Goal: Task Accomplishment & Management: Use online tool/utility

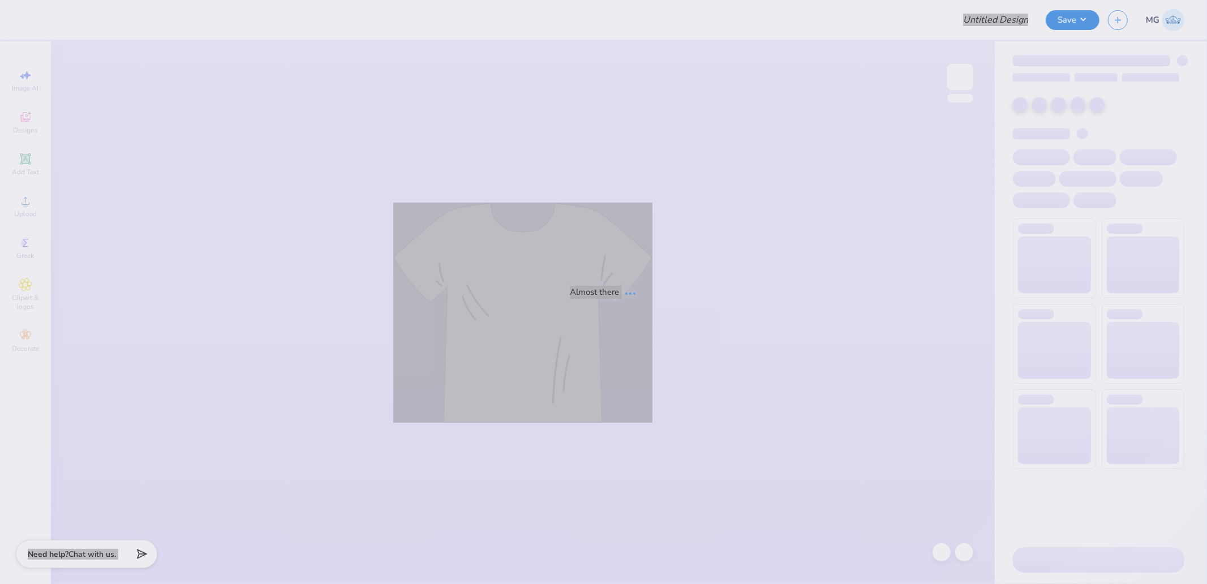
type input "Kass [PERSON_NAME] : The [GEOGRAPHIC_DATA][US_STATE]"
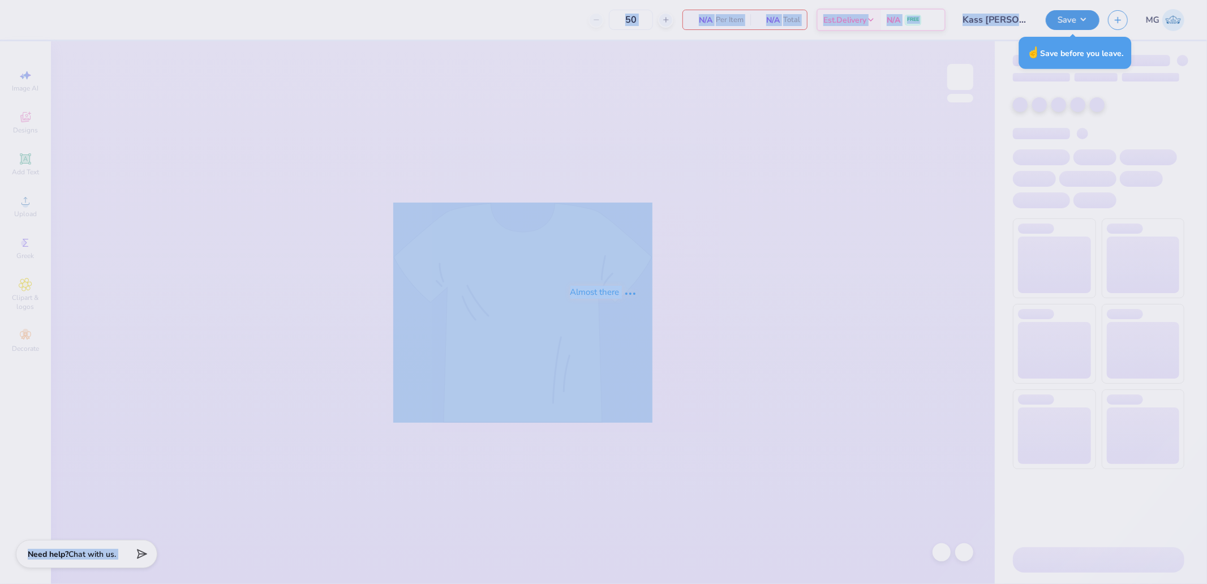
click at [879, 132] on div "Almost there" at bounding box center [603, 292] width 1207 height 584
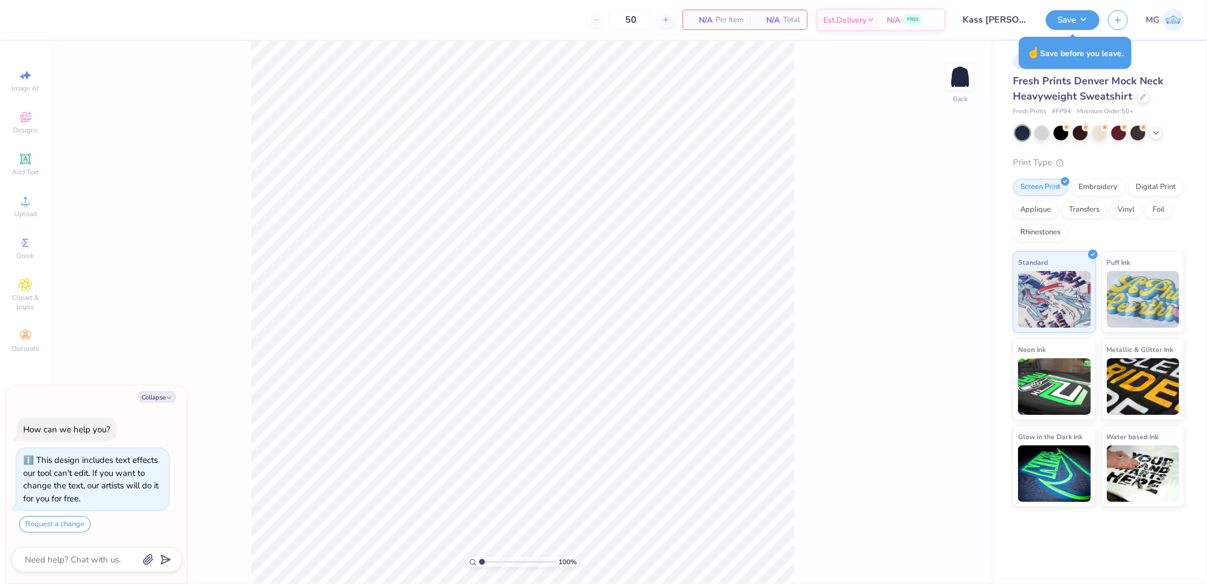
type textarea "x"
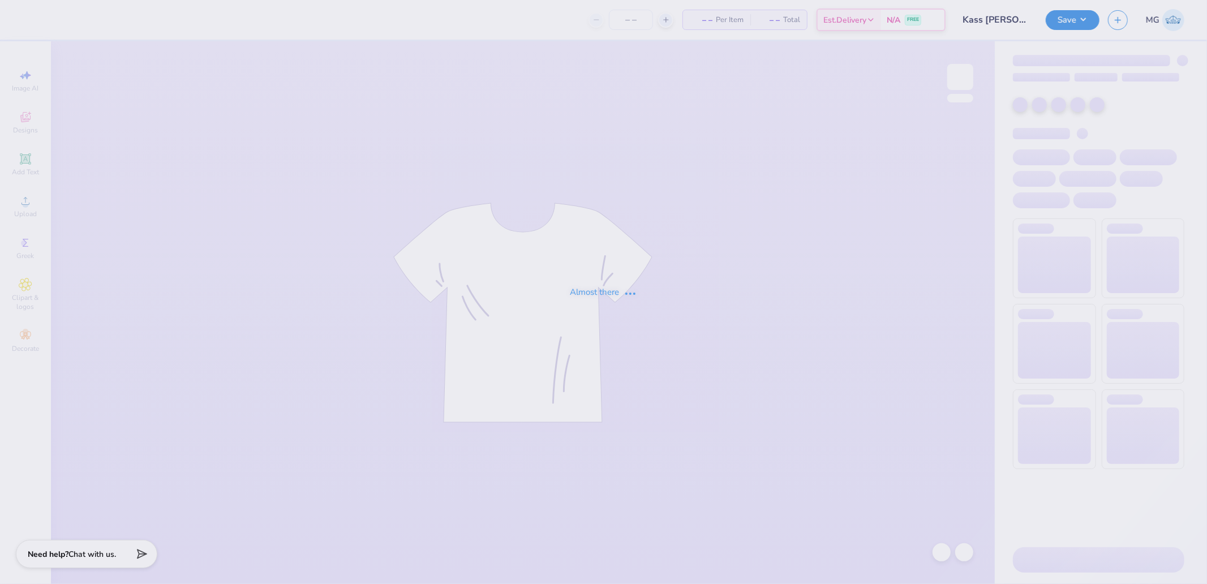
type input "Kass [PERSON_NAME] : The [GEOGRAPHIC_DATA][US_STATE]"
type input "50"
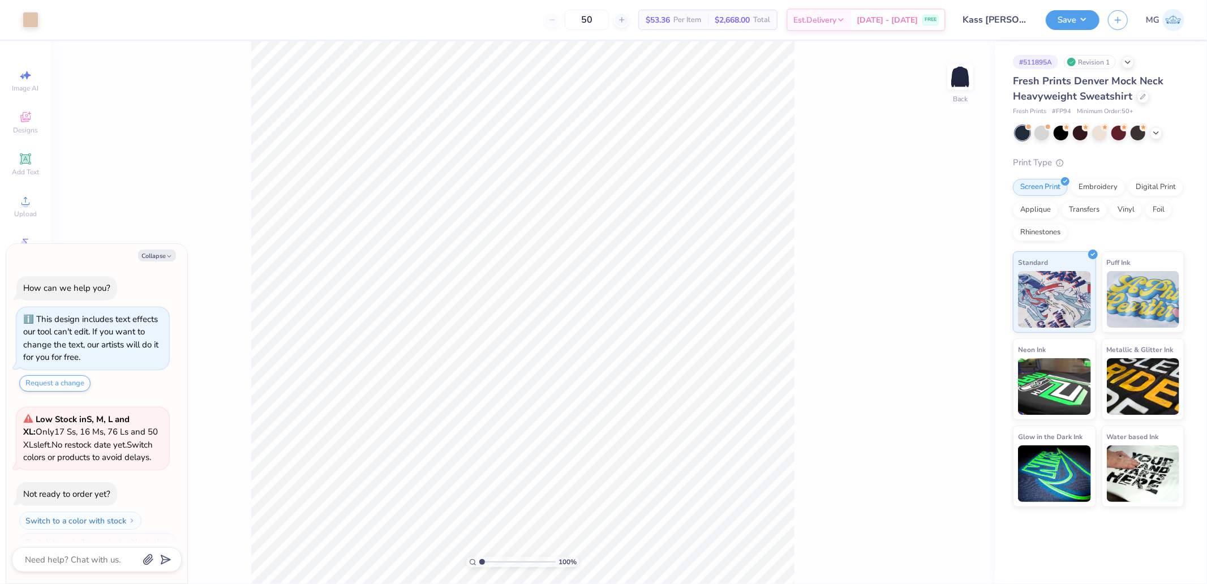
scroll to position [19, 0]
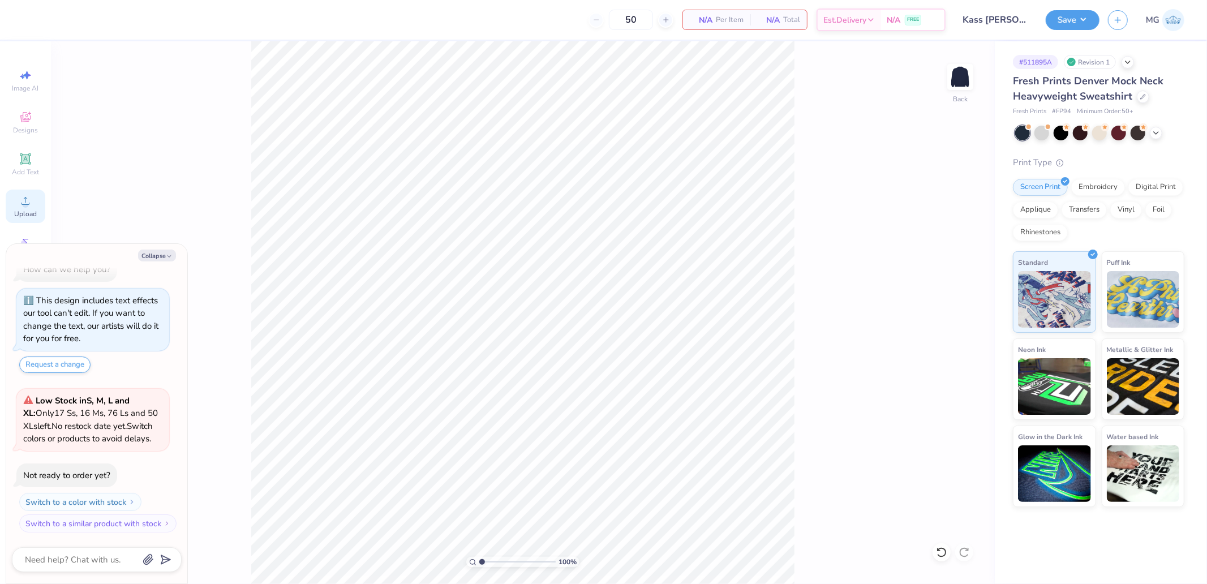
click at [24, 205] on circle at bounding box center [25, 204] width 6 height 6
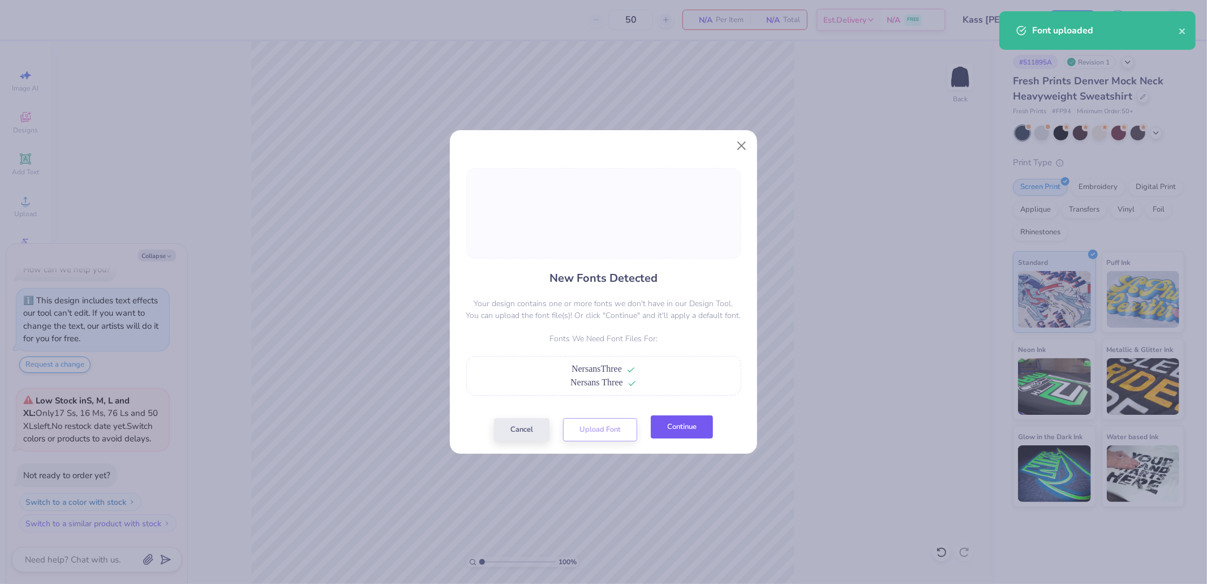
click at [676, 420] on button "Continue" at bounding box center [682, 426] width 62 height 23
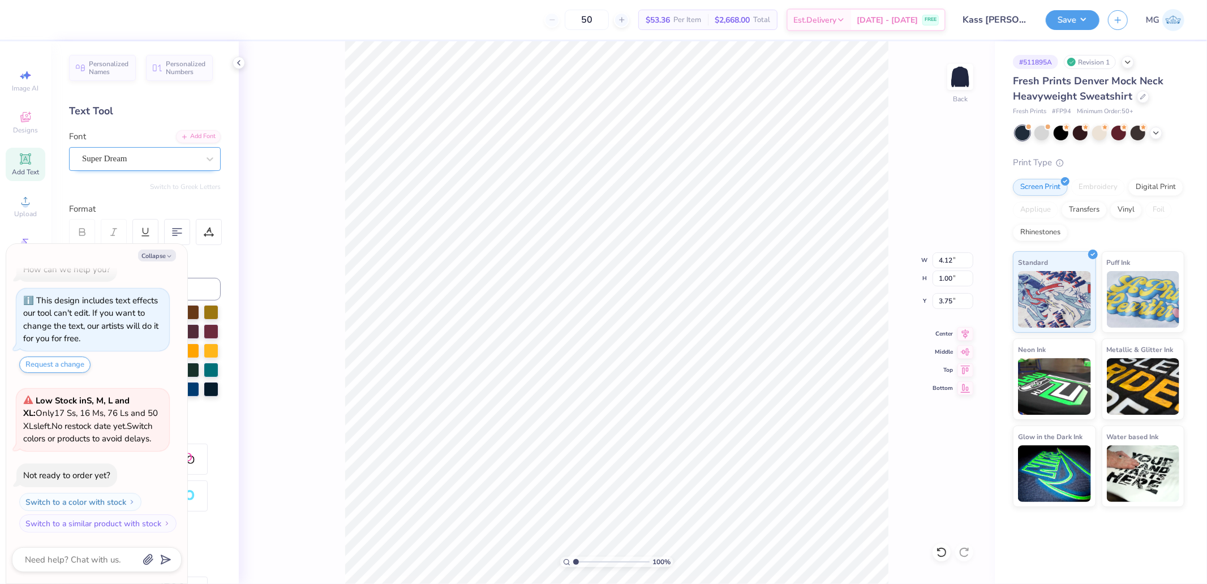
click at [103, 160] on div "Super Dream" at bounding box center [140, 159] width 119 height 18
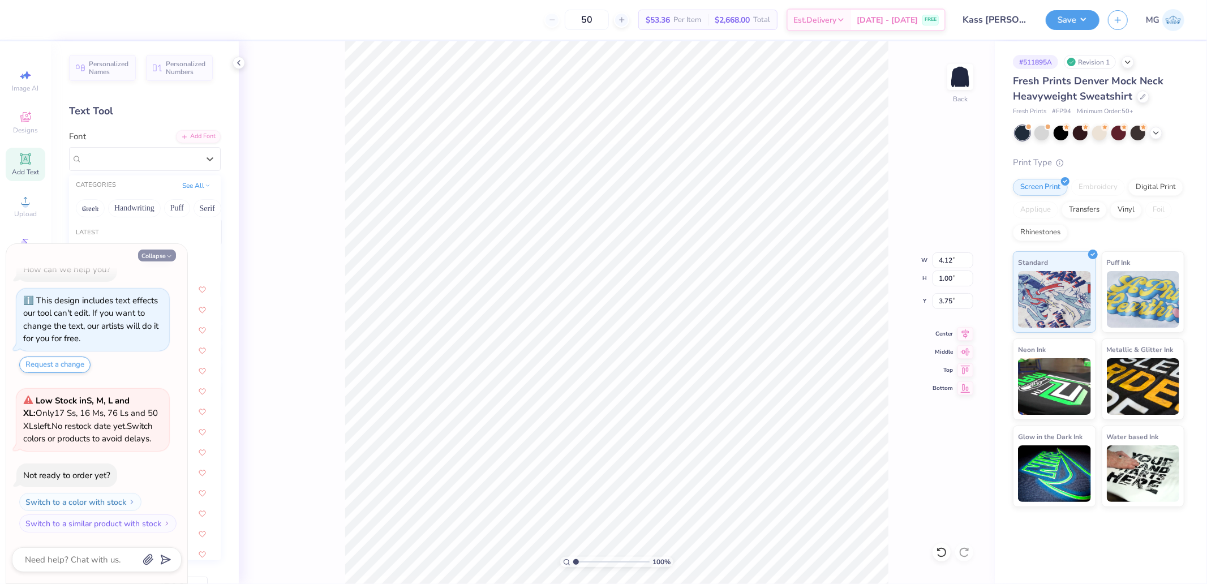
click at [157, 254] on button "Collapse" at bounding box center [157, 256] width 38 height 12
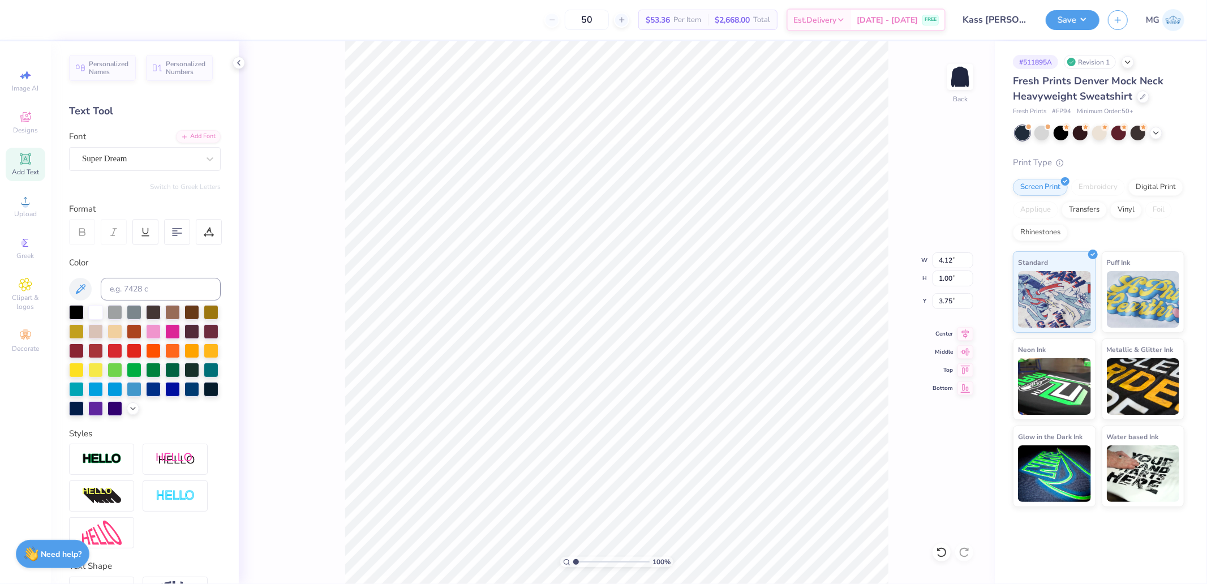
type textarea "x"
click at [112, 150] on div "Super Dream" at bounding box center [140, 159] width 119 height 18
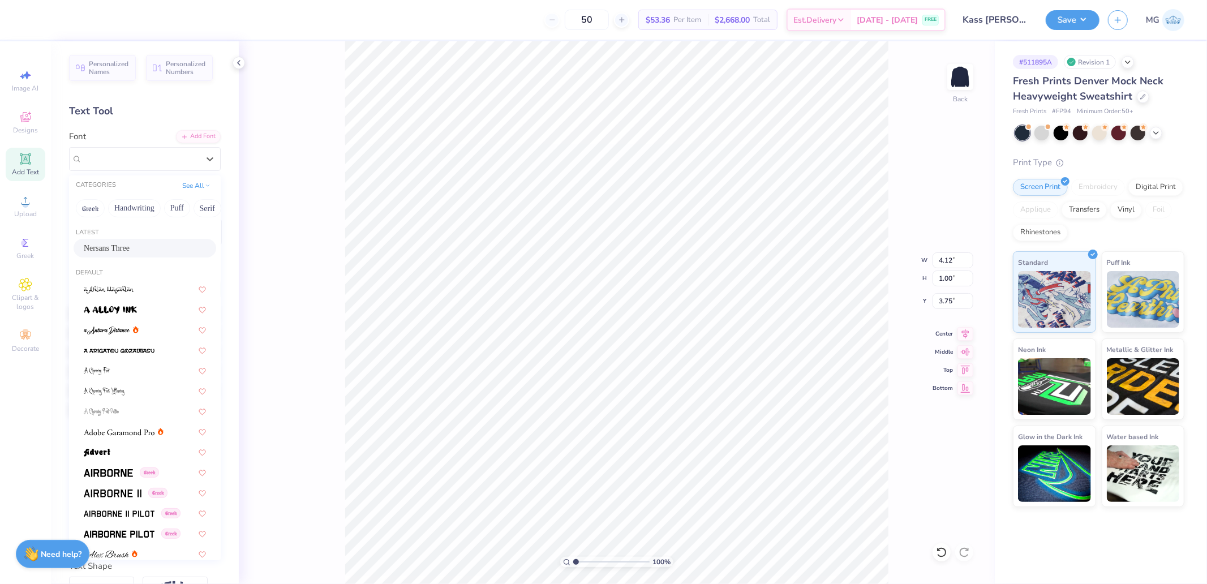
click at [110, 243] on span "Nersans Three" at bounding box center [107, 248] width 46 height 12
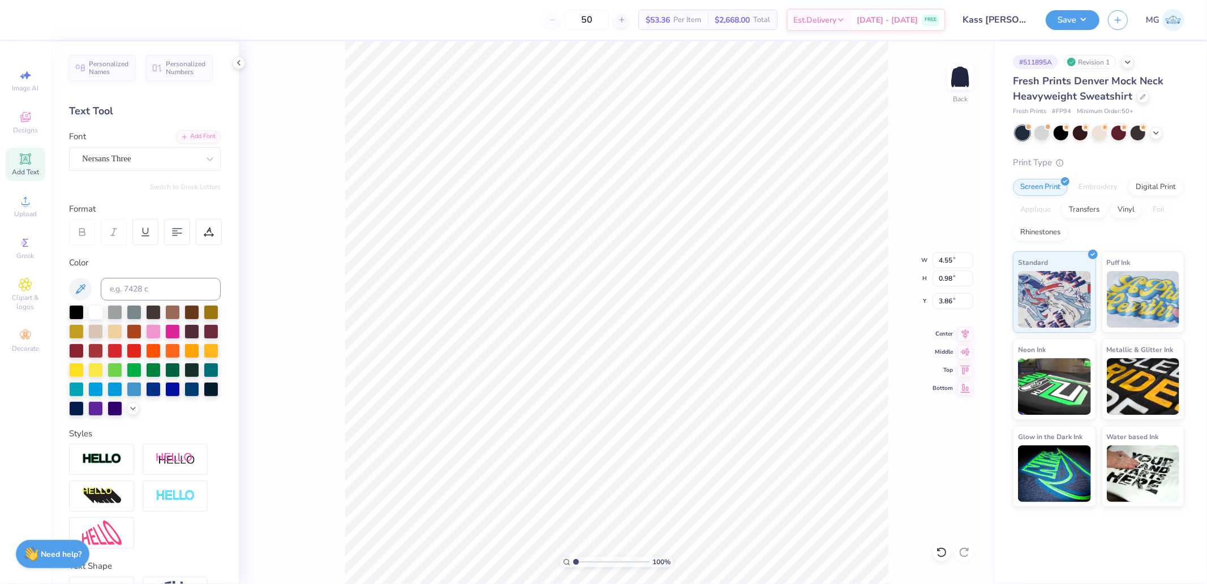
type input "4.55"
type input "0.98"
type input "3.86"
click at [27, 206] on circle at bounding box center [25, 204] width 6 height 6
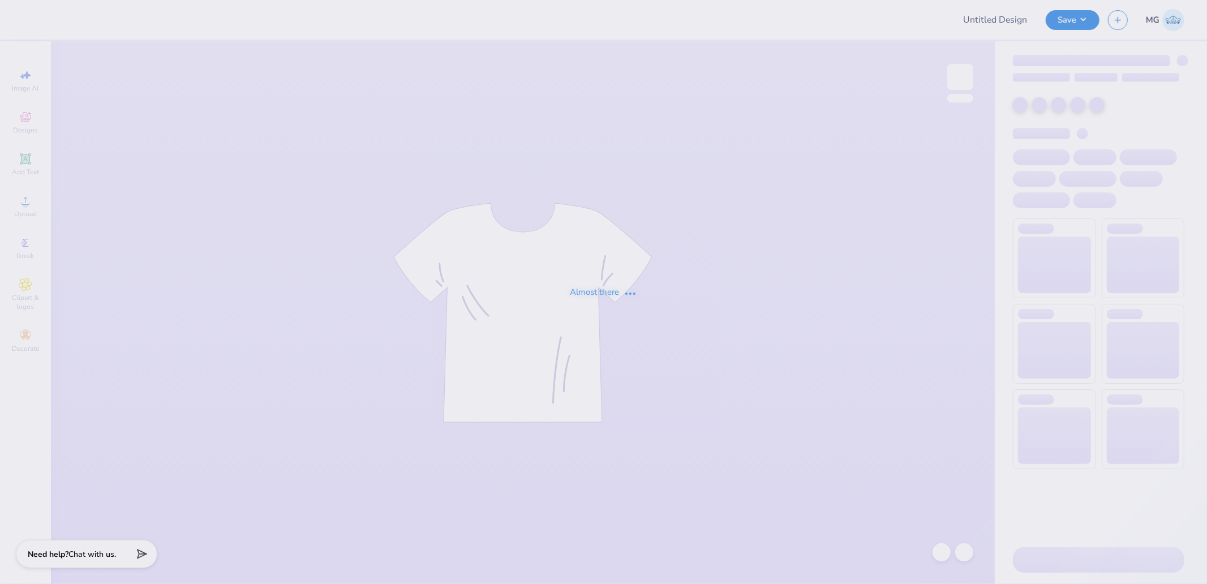
type input "Kass [PERSON_NAME] : The [GEOGRAPHIC_DATA][US_STATE]"
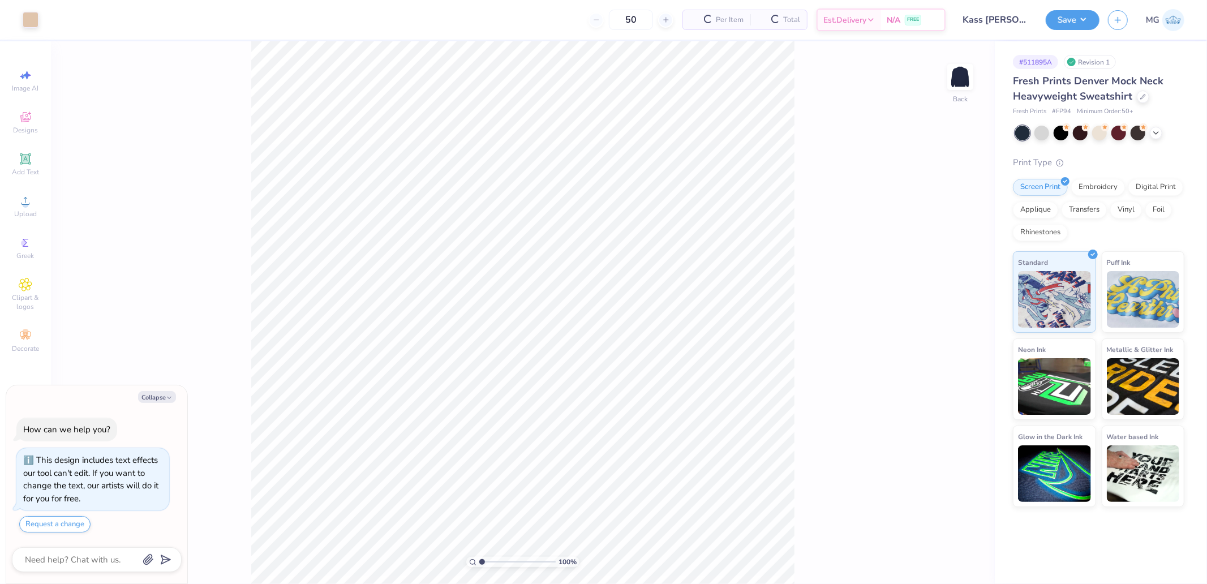
scroll to position [19, 0]
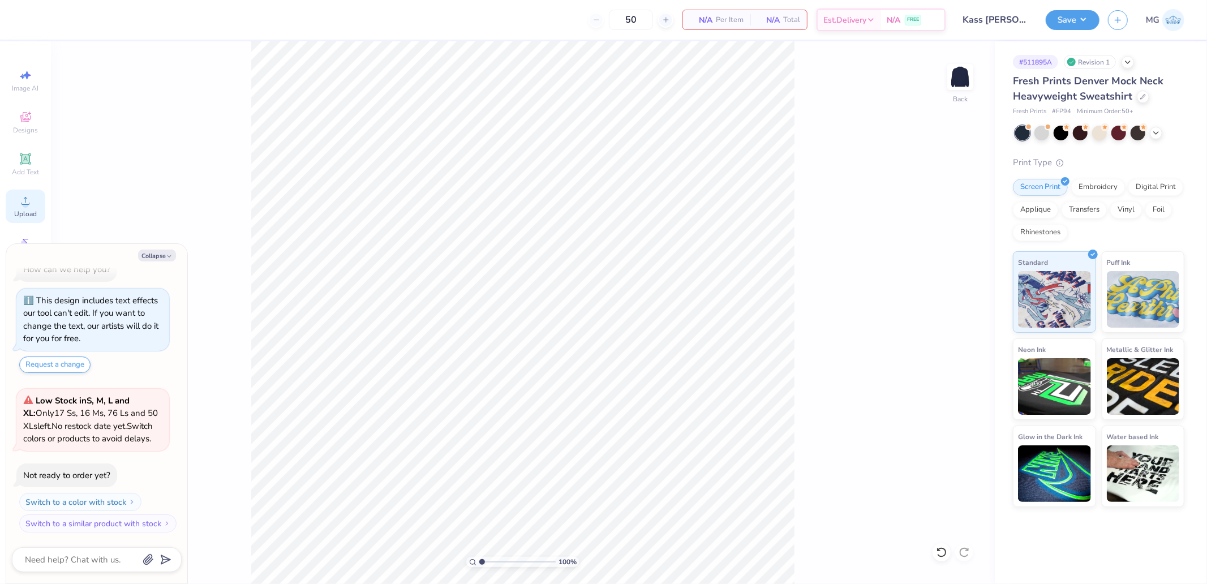
click at [26, 210] on span "Upload" at bounding box center [25, 213] width 23 height 9
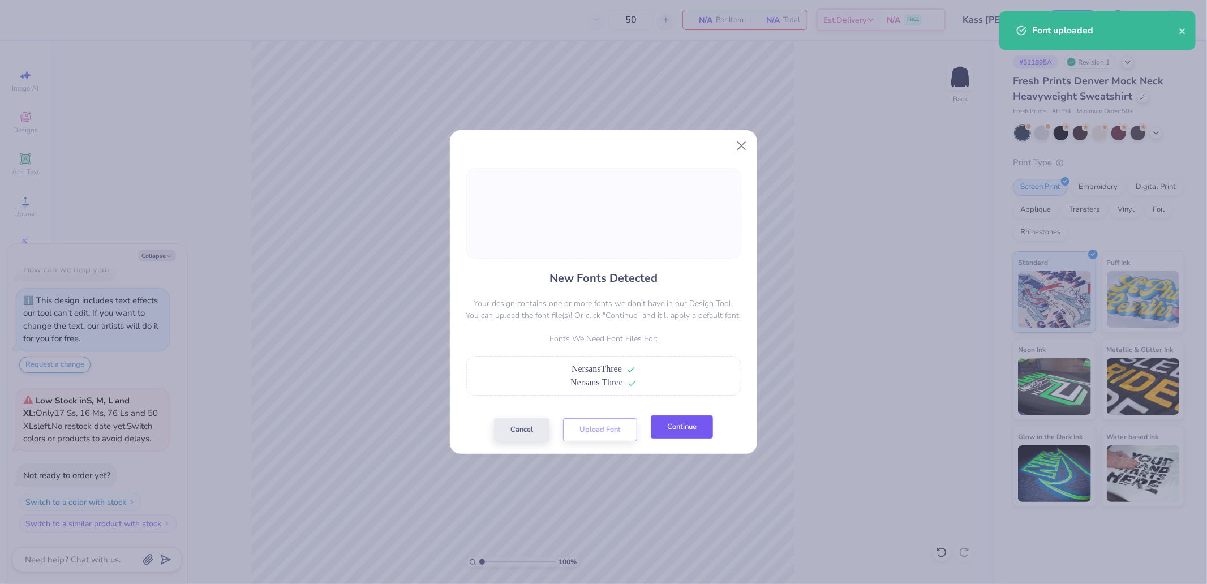
click at [684, 422] on button "Continue" at bounding box center [682, 426] width 62 height 23
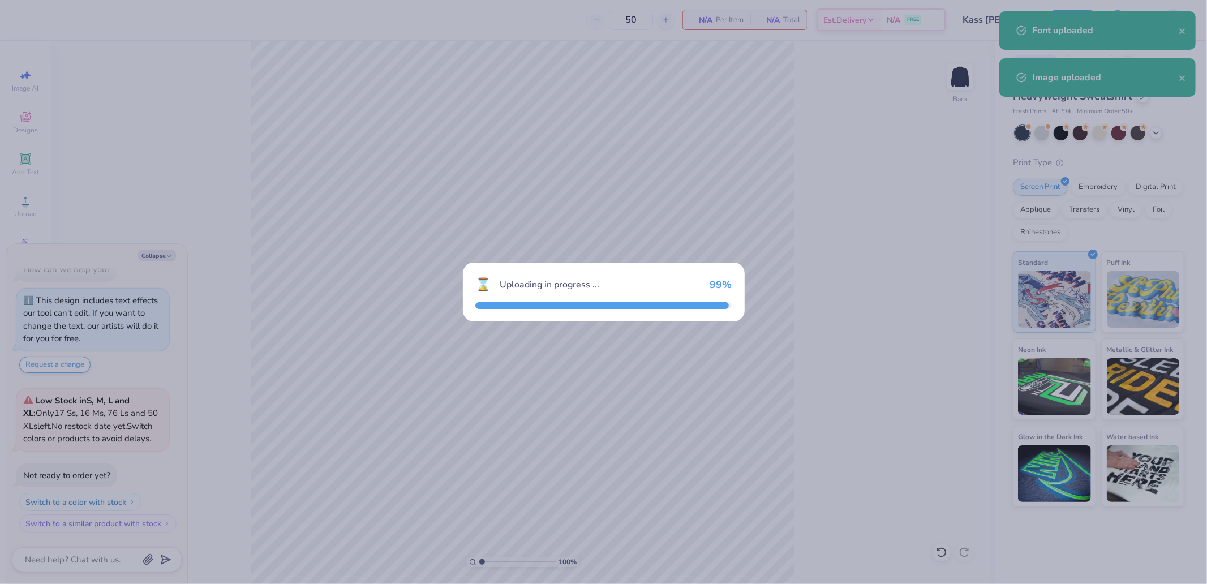
type textarea "x"
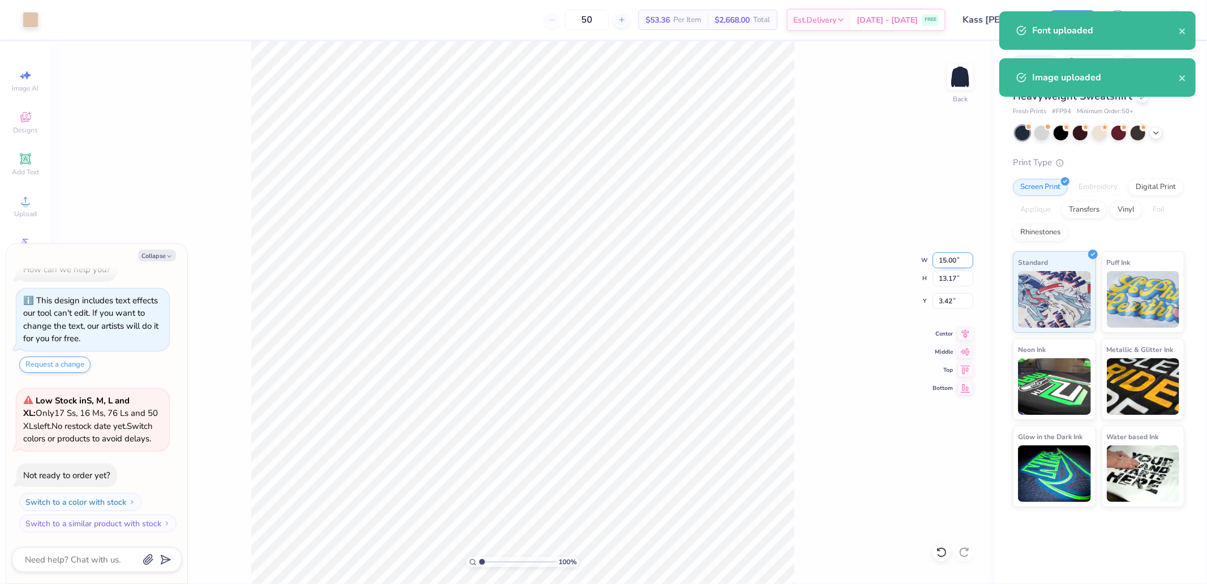
click at [955, 258] on input "15.00" at bounding box center [953, 260] width 41 height 16
type input "10"
type textarea "x"
type input "10.00"
type input "8.78"
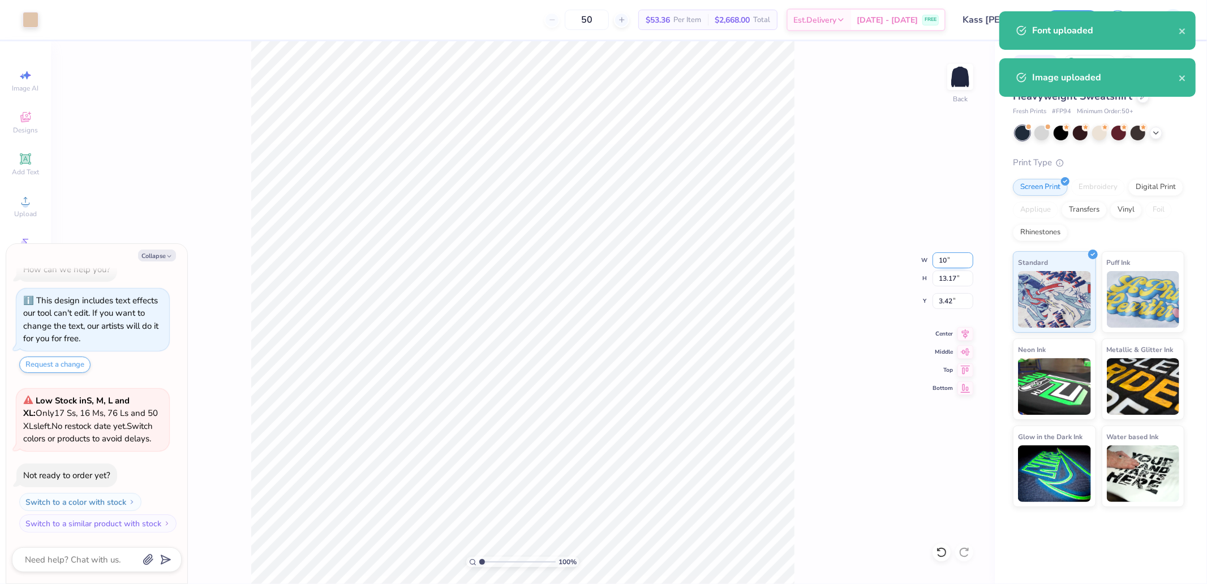
type input "5.61"
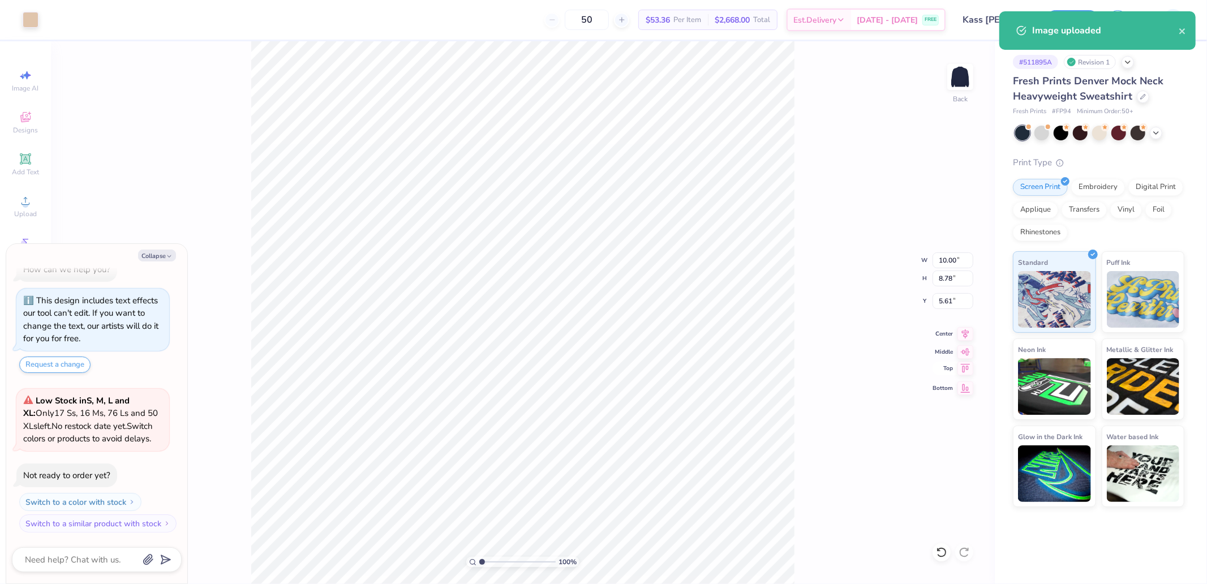
click at [968, 369] on icon at bounding box center [966, 369] width 16 height 14
type textarea "x"
type input "0.50"
click at [955, 312] on div "100 % Back W 10.00 10.00 " H 8.78 8.78 " Y 0.50 0.50 " Center Middle Top Bottom" at bounding box center [523, 312] width 944 height 543
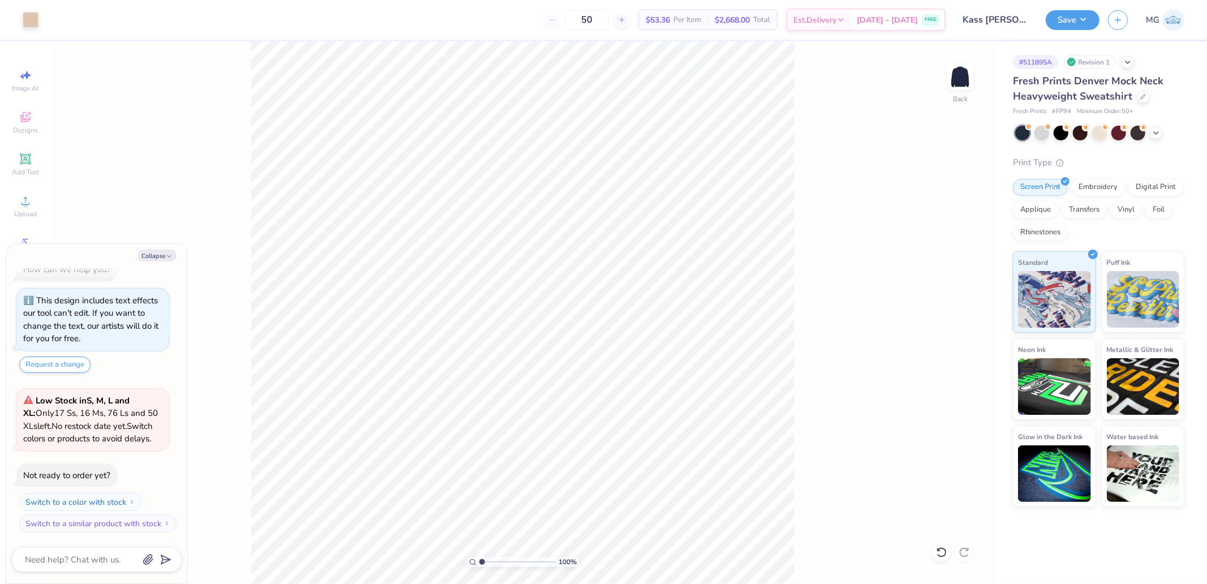
type textarea "x"
click at [938, 298] on input "0.50" at bounding box center [953, 301] width 41 height 16
type input "3"
type textarea "x"
type input "3.00"
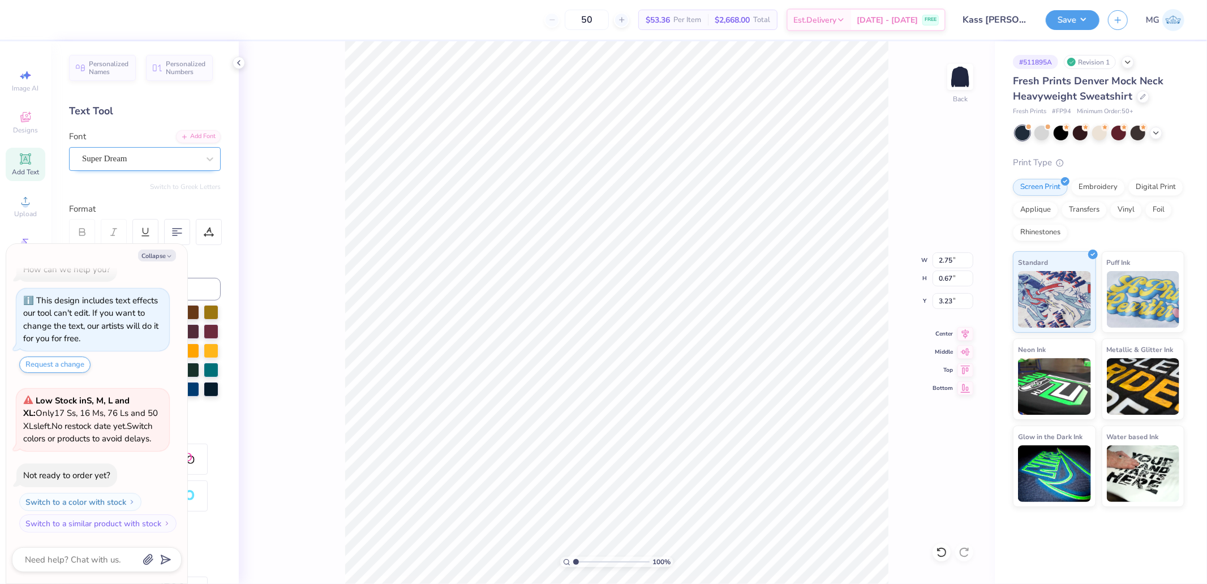
click at [130, 158] on div "Super Dream" at bounding box center [140, 159] width 119 height 18
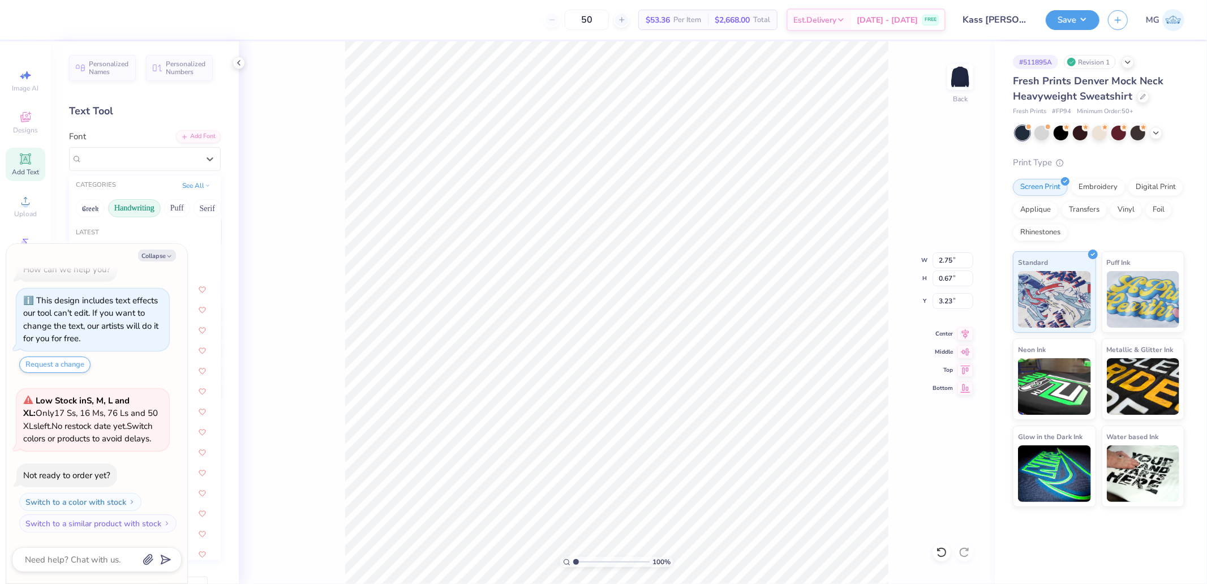
click at [122, 209] on button "Handwriting" at bounding box center [134, 208] width 53 height 18
click at [148, 248] on div "Collapse How can we help you? This design includes text effects our tool can't …" at bounding box center [96, 414] width 181 height 340
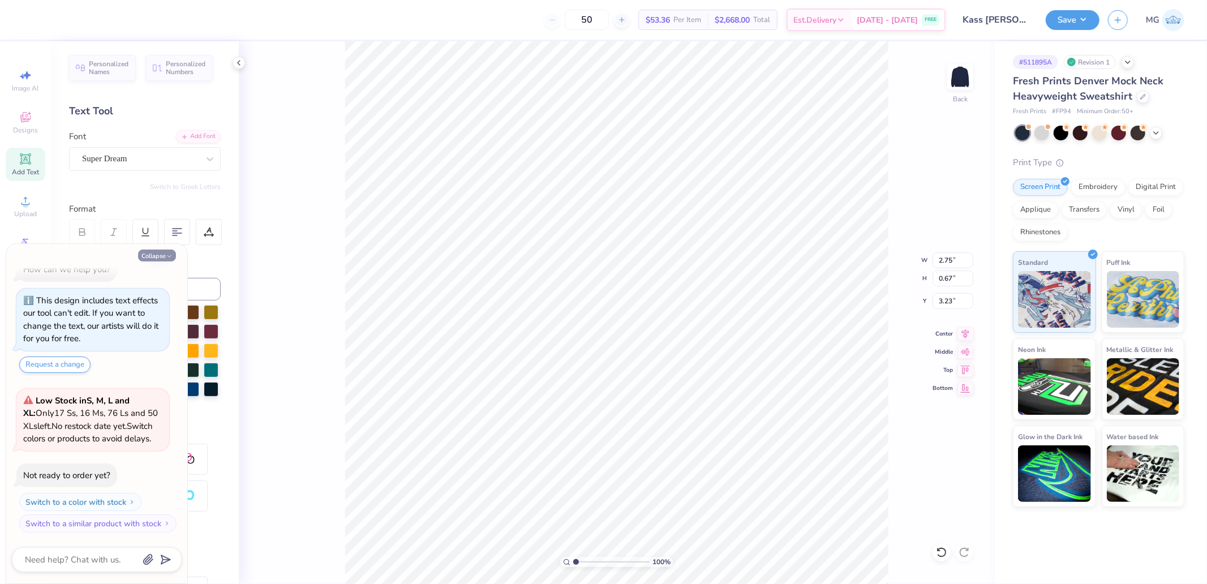
click at [149, 255] on button "Collapse" at bounding box center [157, 256] width 38 height 12
type textarea "x"
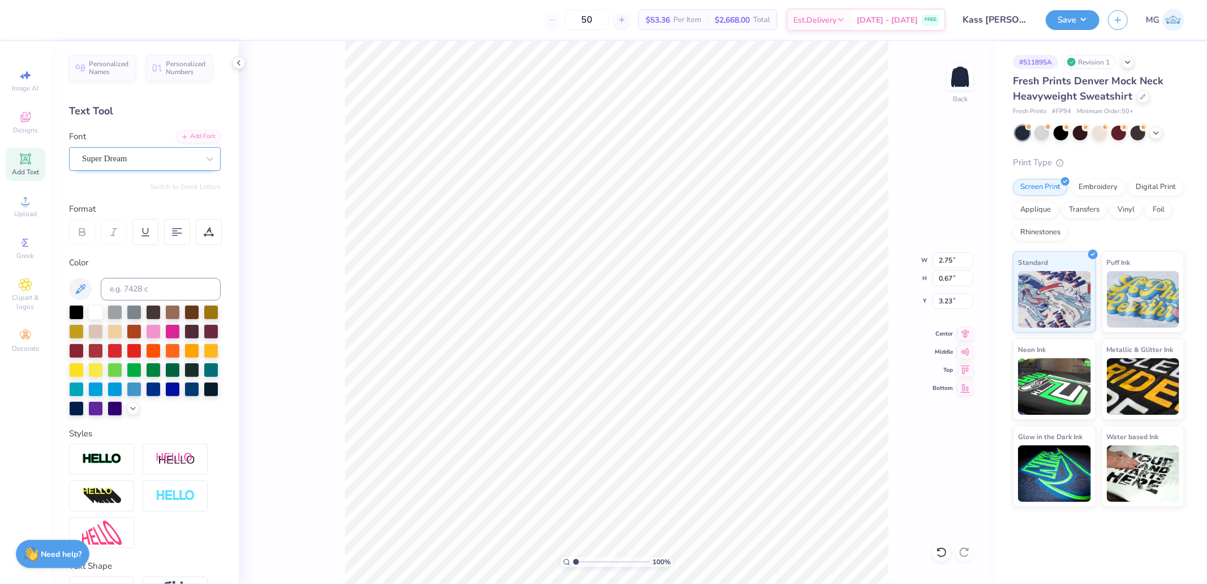
click at [130, 163] on div "Super Dream" at bounding box center [140, 159] width 119 height 18
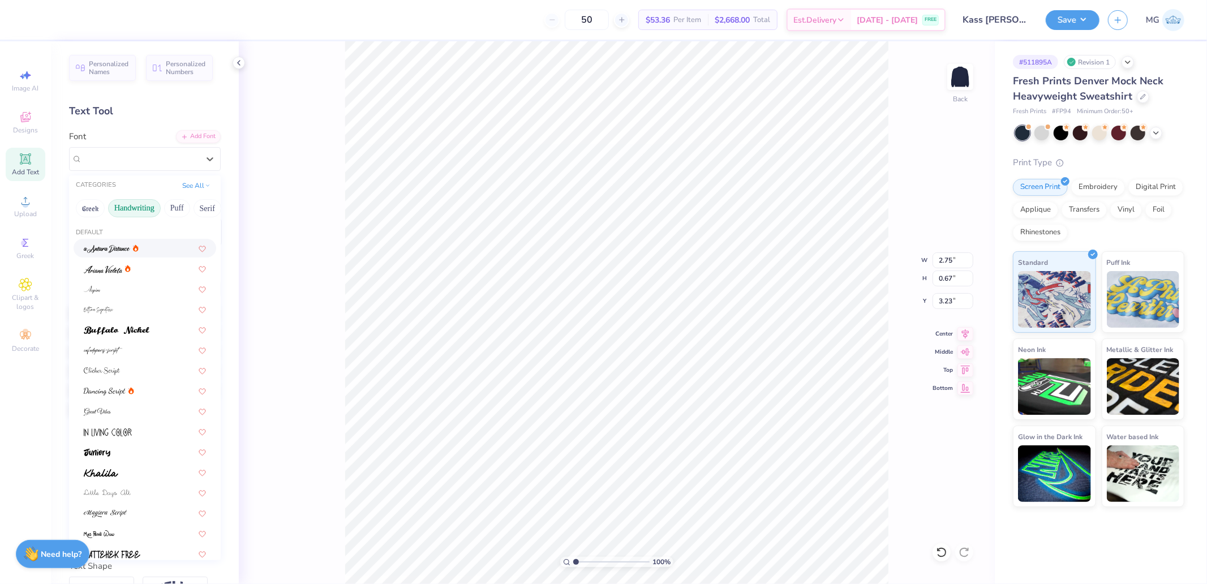
click at [131, 208] on button "Handwriting" at bounding box center [134, 208] width 53 height 18
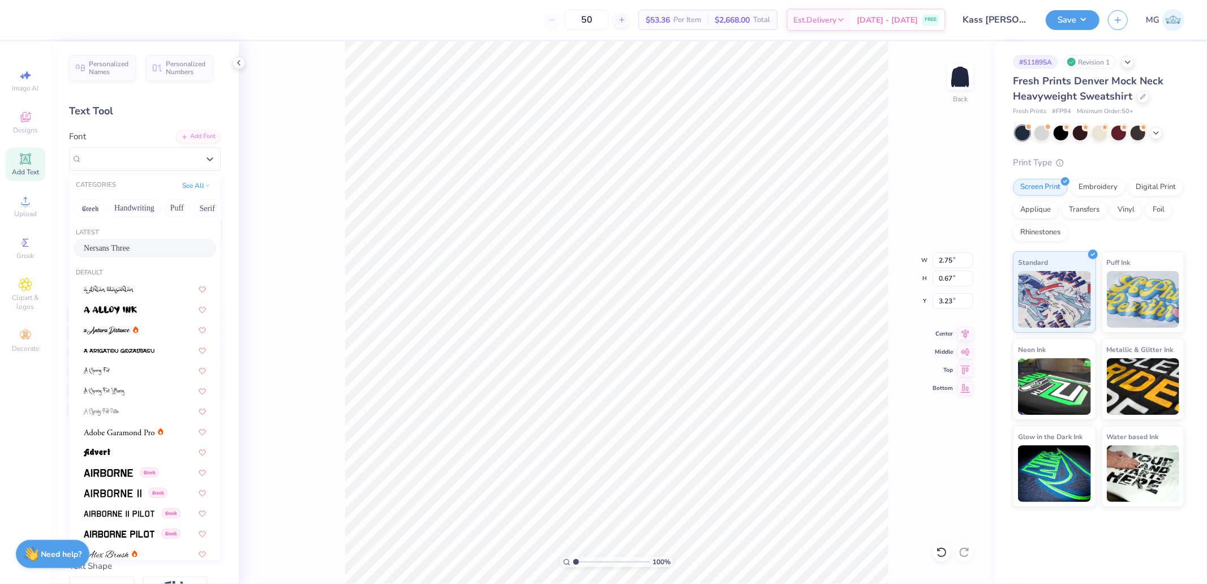
click at [115, 252] on span "Nersans Three" at bounding box center [107, 248] width 46 height 12
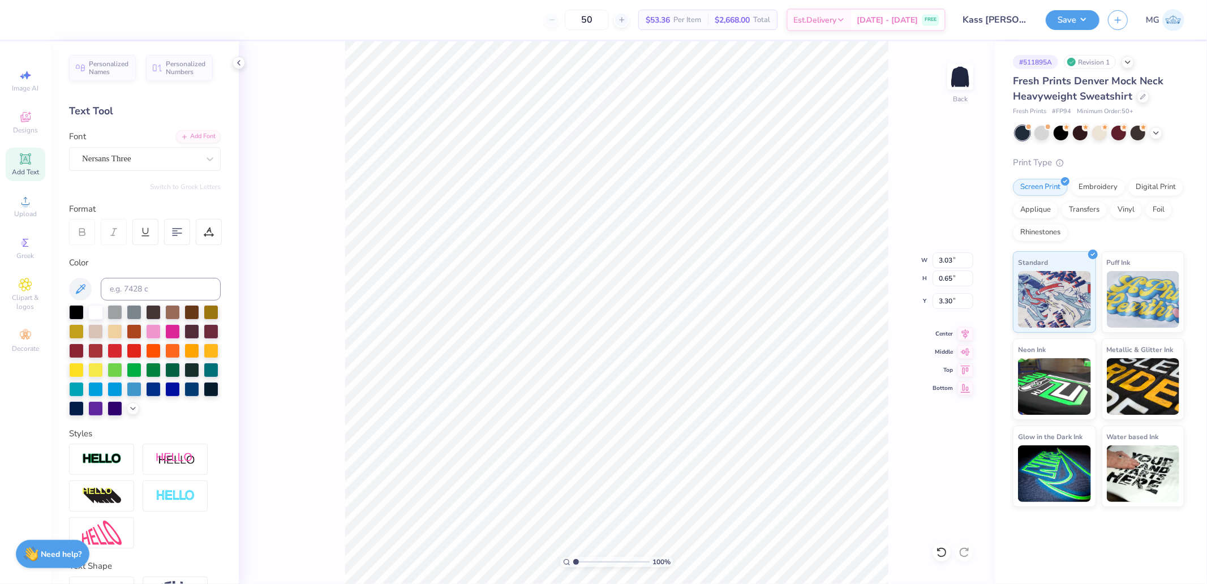
type input "3.03"
type input "0.65"
type input "3.30"
type input "3.18"
type input "4.99"
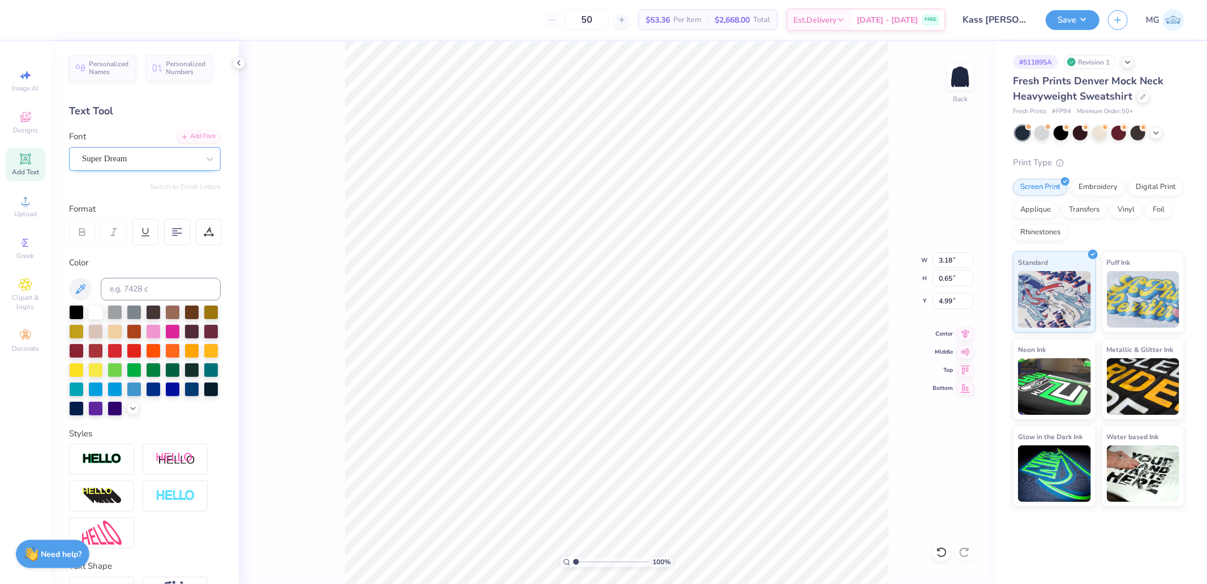
click at [132, 162] on div "Super Dream" at bounding box center [140, 159] width 119 height 18
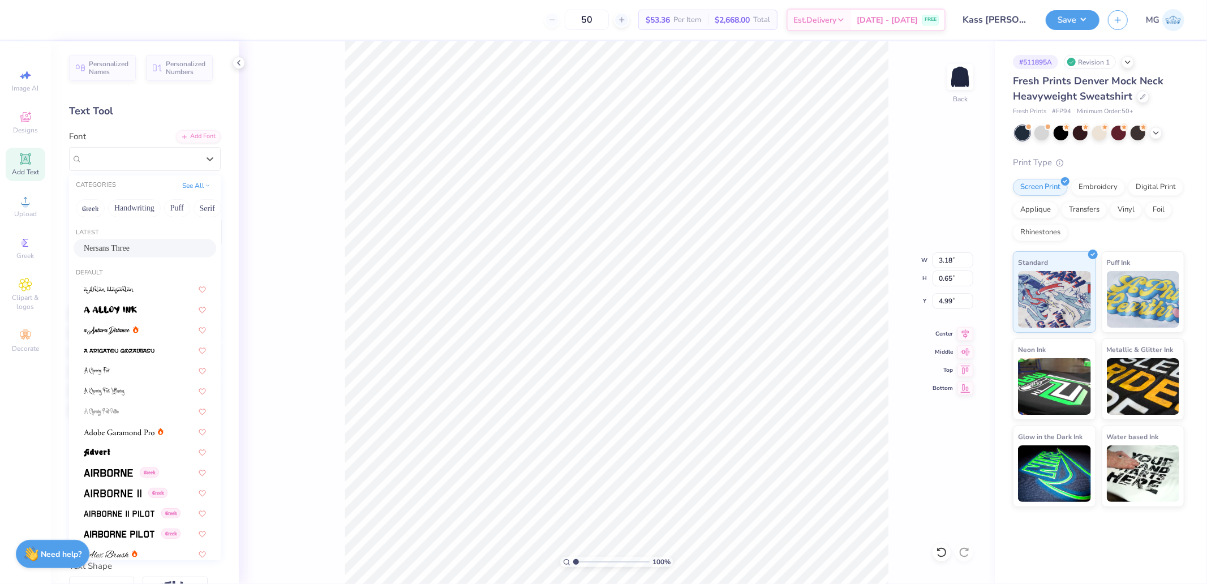
click at [123, 250] on span "Nersans Three" at bounding box center [107, 248] width 46 height 12
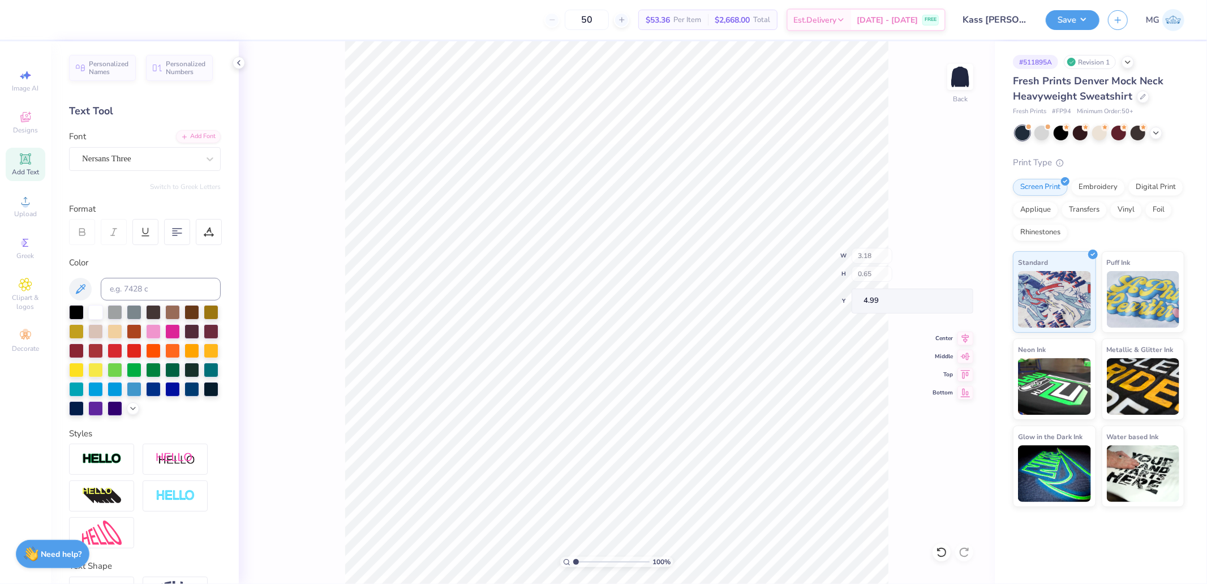
type input "3.60"
type input "0.63"
type input "5.05"
click at [127, 162] on div "Super Dream" at bounding box center [140, 159] width 119 height 18
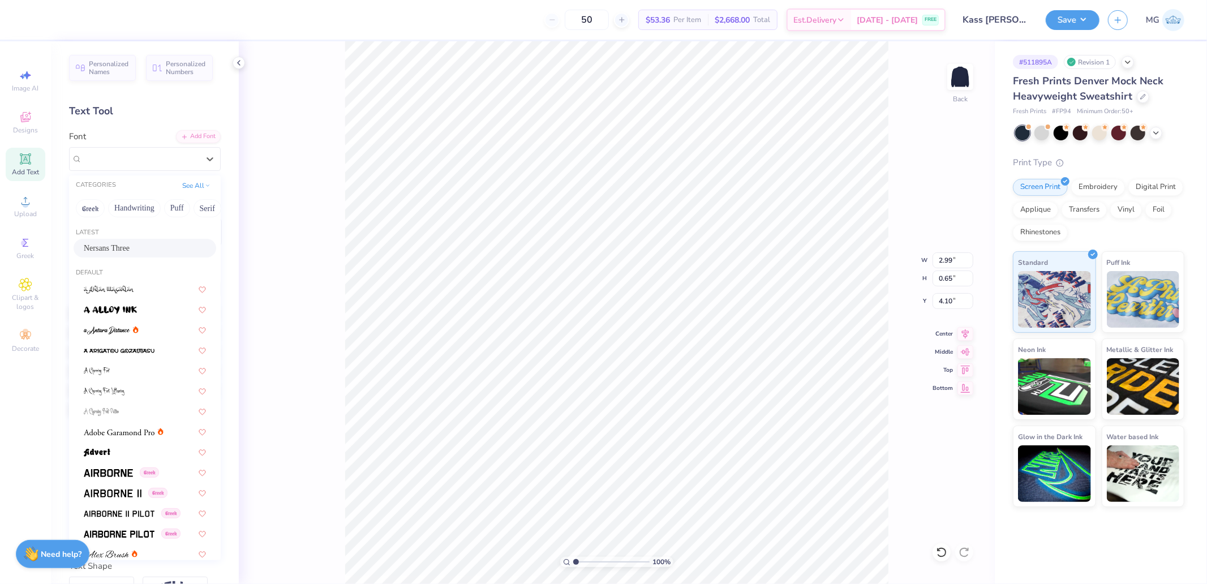
click at [130, 246] on span "Nersans Three" at bounding box center [107, 248] width 46 height 12
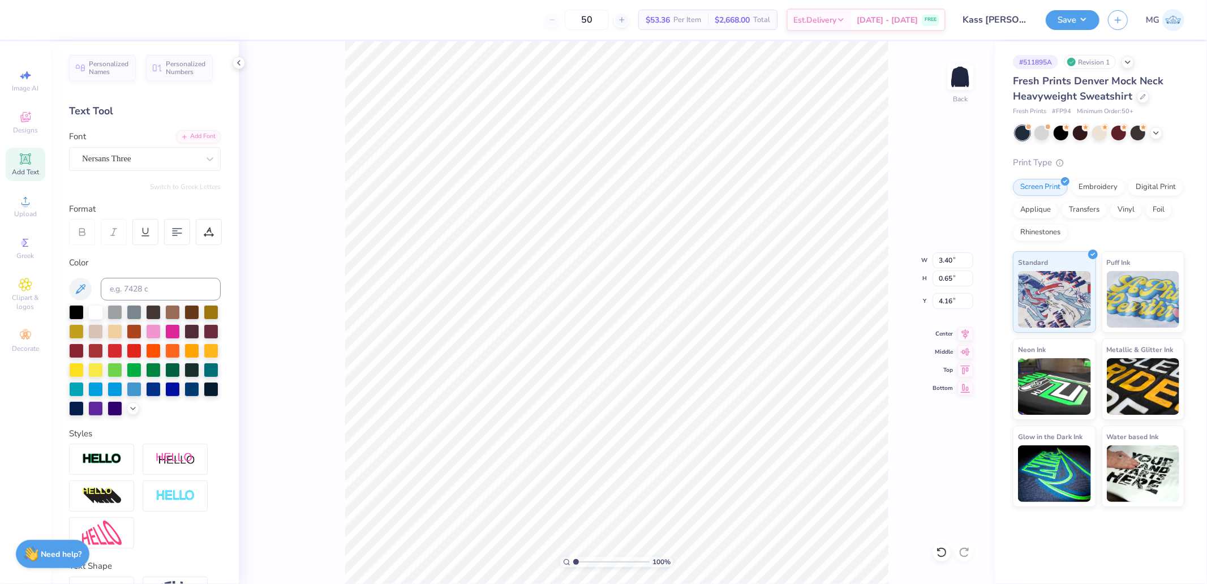
type input "3.40"
type input "4.16"
click at [1062, 17] on button "Save" at bounding box center [1073, 18] width 54 height 20
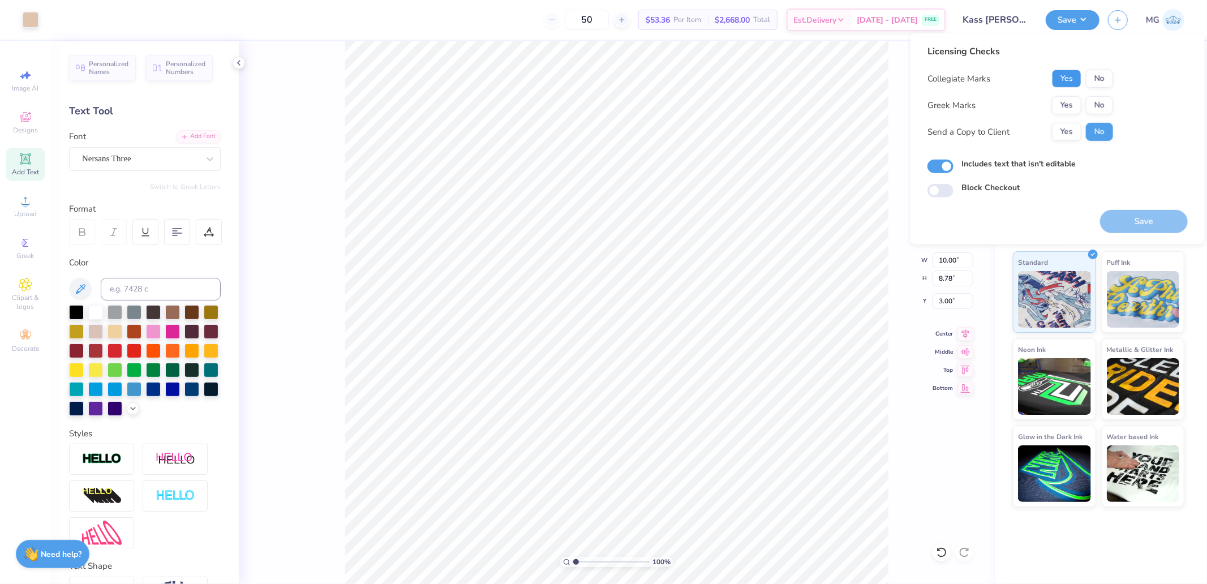
click at [1066, 78] on button "Yes" at bounding box center [1066, 79] width 29 height 18
click at [1101, 102] on button "No" at bounding box center [1099, 105] width 27 height 18
click at [1158, 216] on button "Save" at bounding box center [1144, 221] width 88 height 23
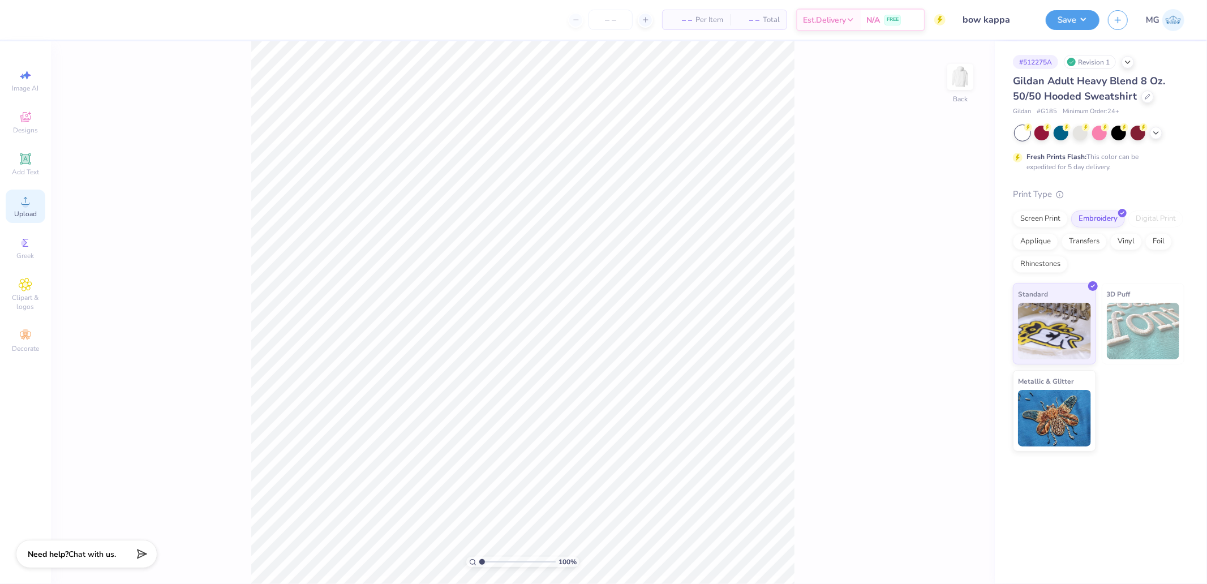
click at [37, 204] on div "Upload" at bounding box center [26, 206] width 40 height 33
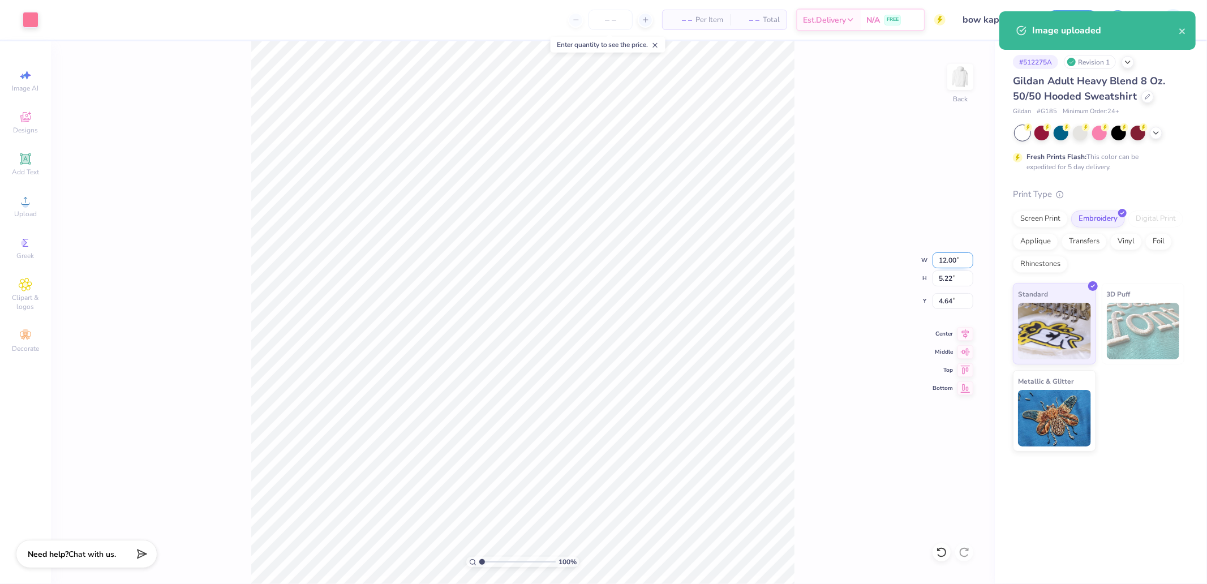
click at [936, 263] on input "12.00" at bounding box center [953, 260] width 41 height 16
type input "12.00"
click at [965, 368] on icon at bounding box center [966, 369] width 16 height 14
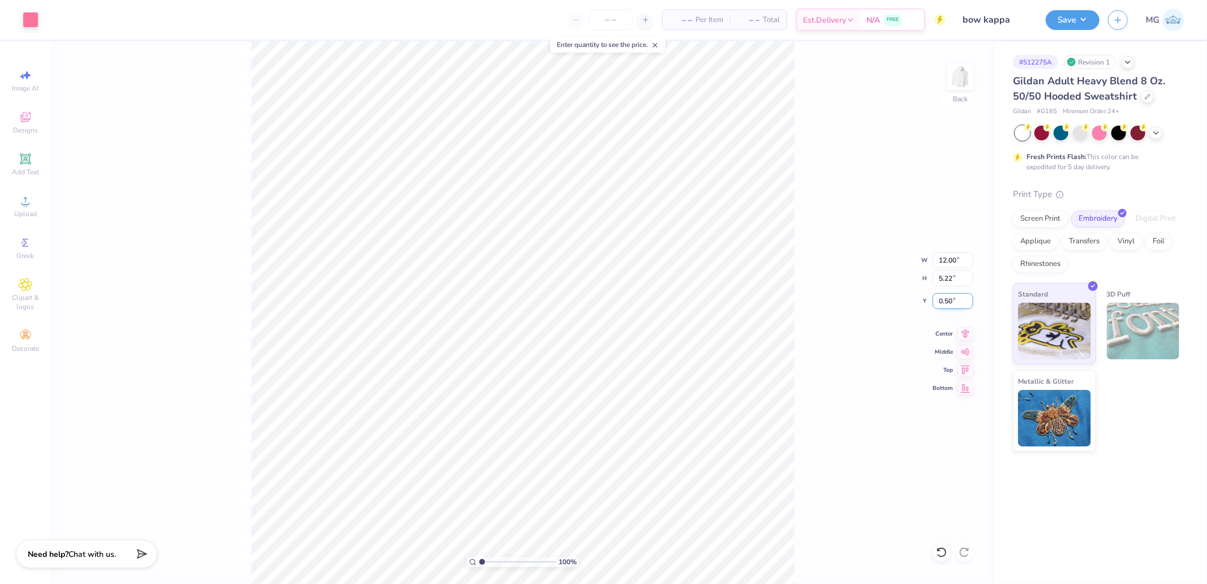
click at [950, 306] on input "0.50" at bounding box center [953, 301] width 41 height 16
type input "3.00"
click at [1065, 21] on button "Save" at bounding box center [1073, 18] width 54 height 20
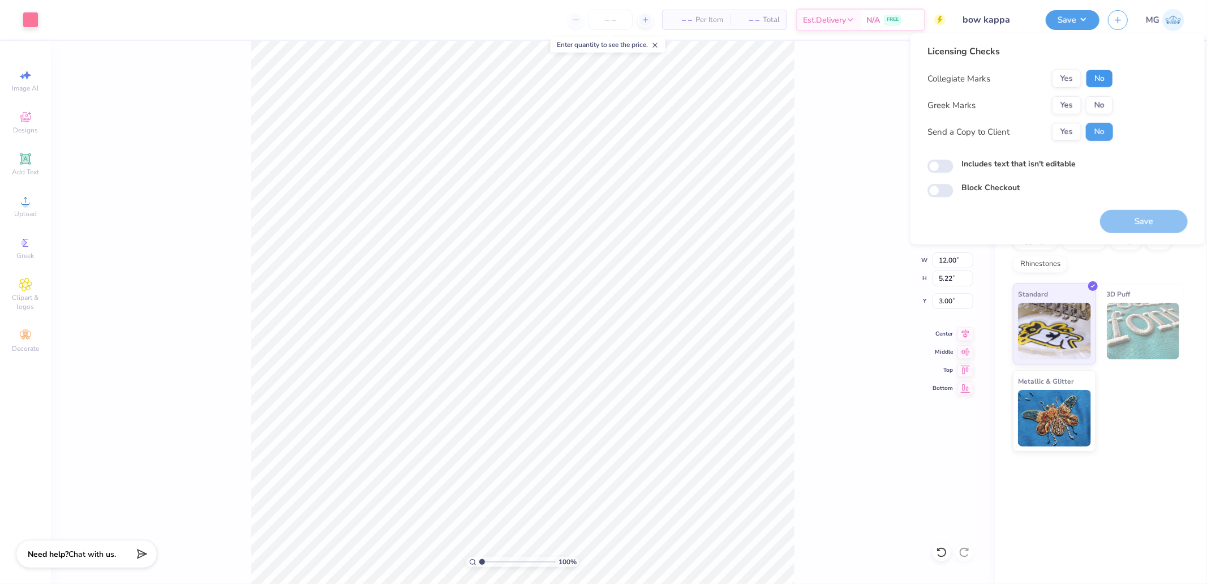
click at [1102, 78] on button "No" at bounding box center [1099, 79] width 27 height 18
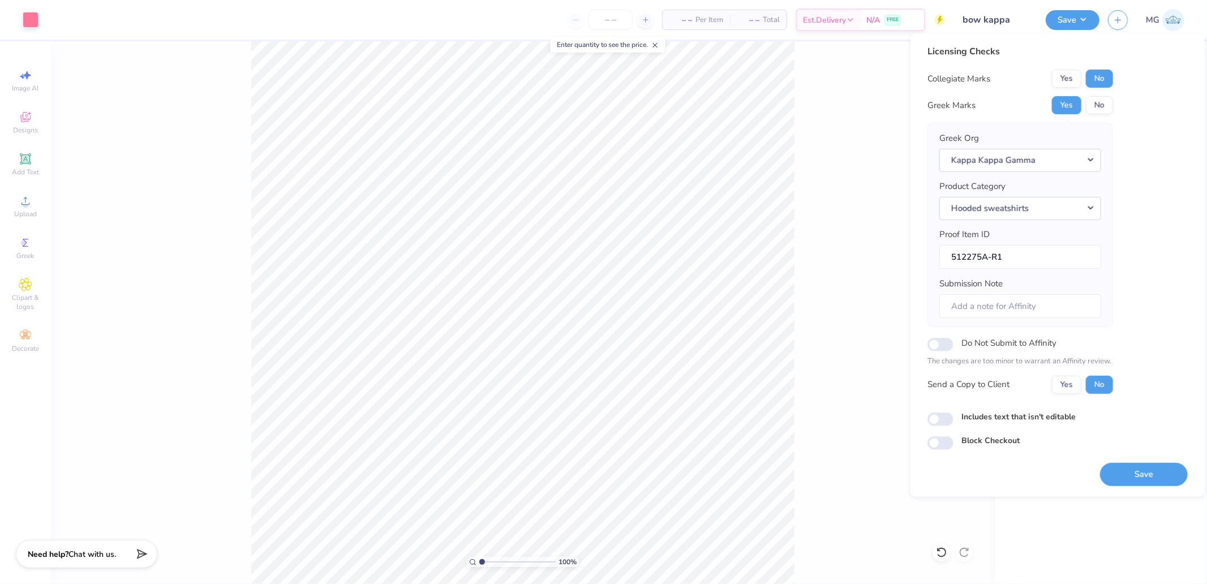
click at [1136, 478] on button "Save" at bounding box center [1144, 473] width 88 height 23
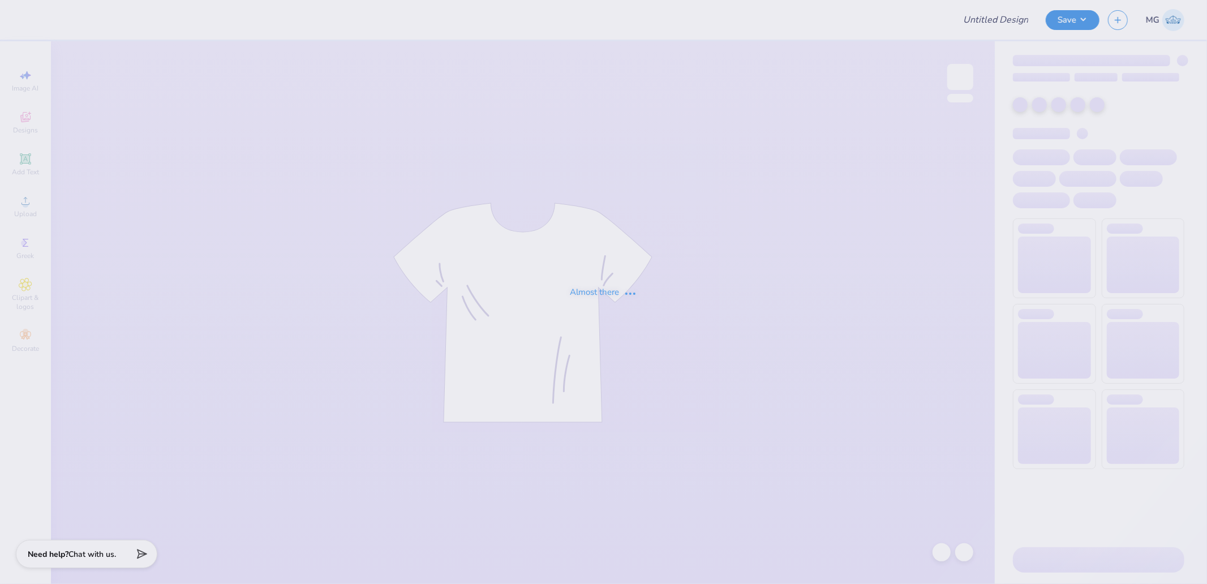
type input "[PERSON_NAME] : [PERSON_NAME][GEOGRAPHIC_DATA]"
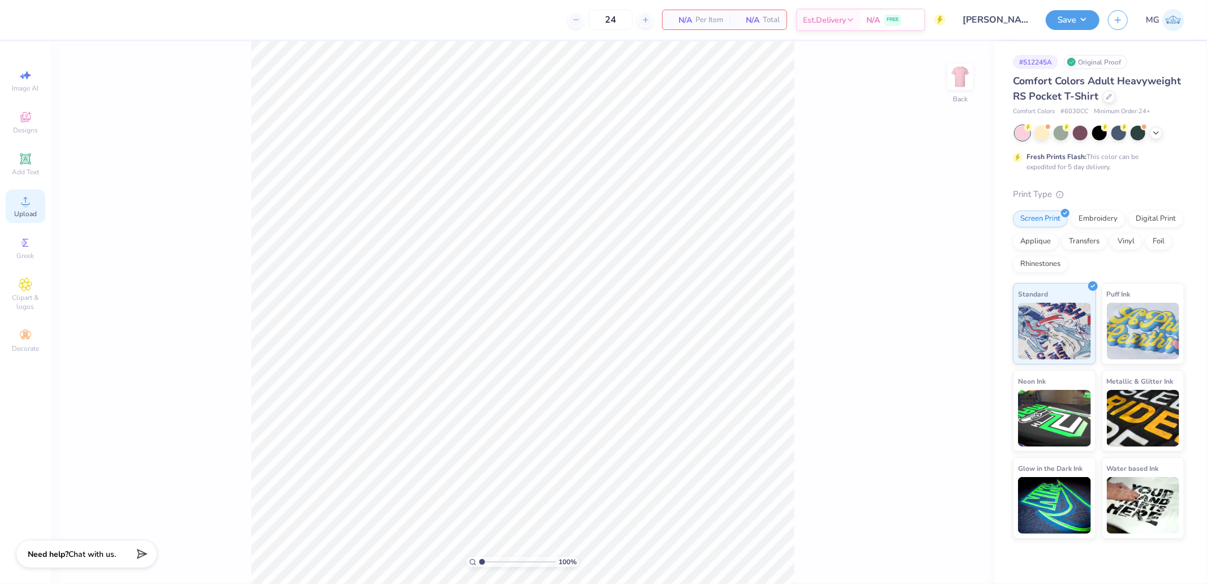
click at [35, 194] on div "Upload" at bounding box center [26, 206] width 40 height 33
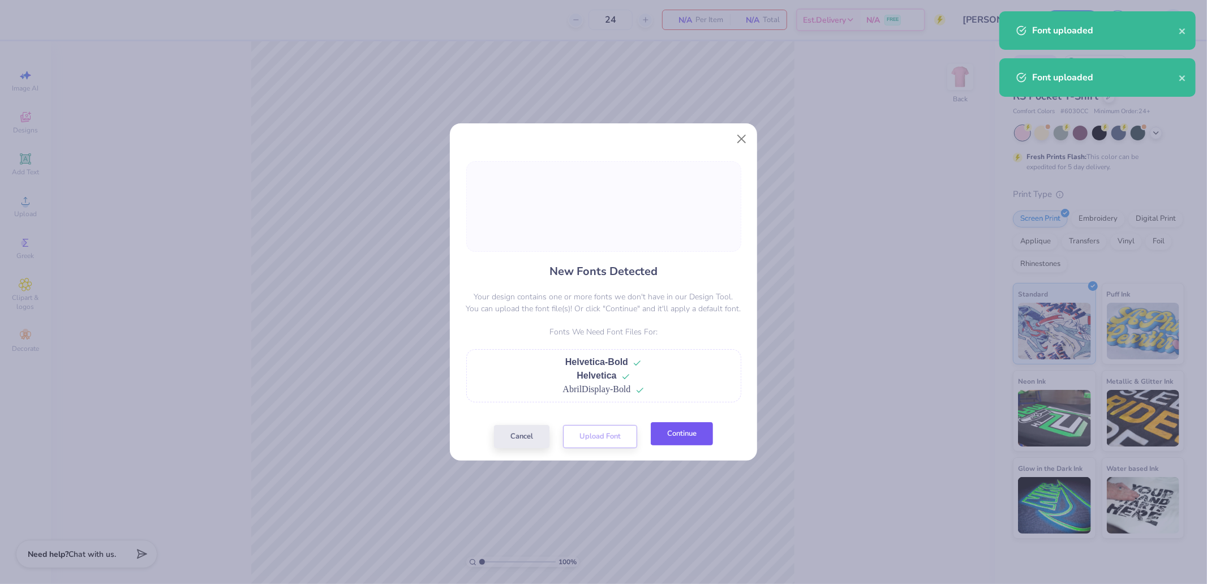
click at [684, 442] on button "Continue" at bounding box center [682, 433] width 62 height 23
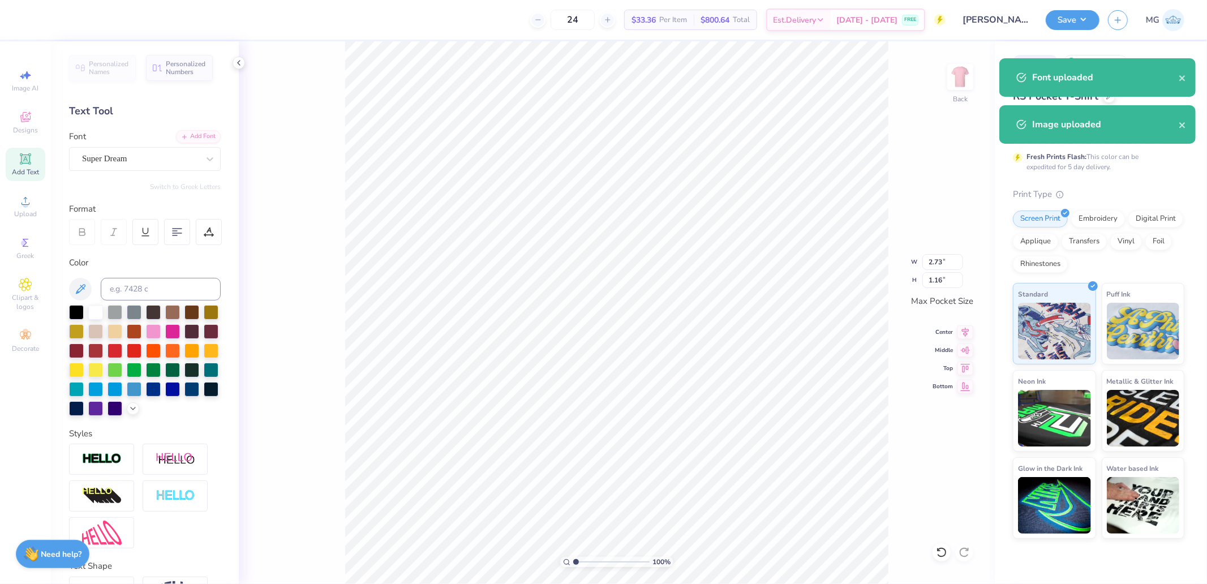
click at [115, 151] on div at bounding box center [140, 158] width 117 height 15
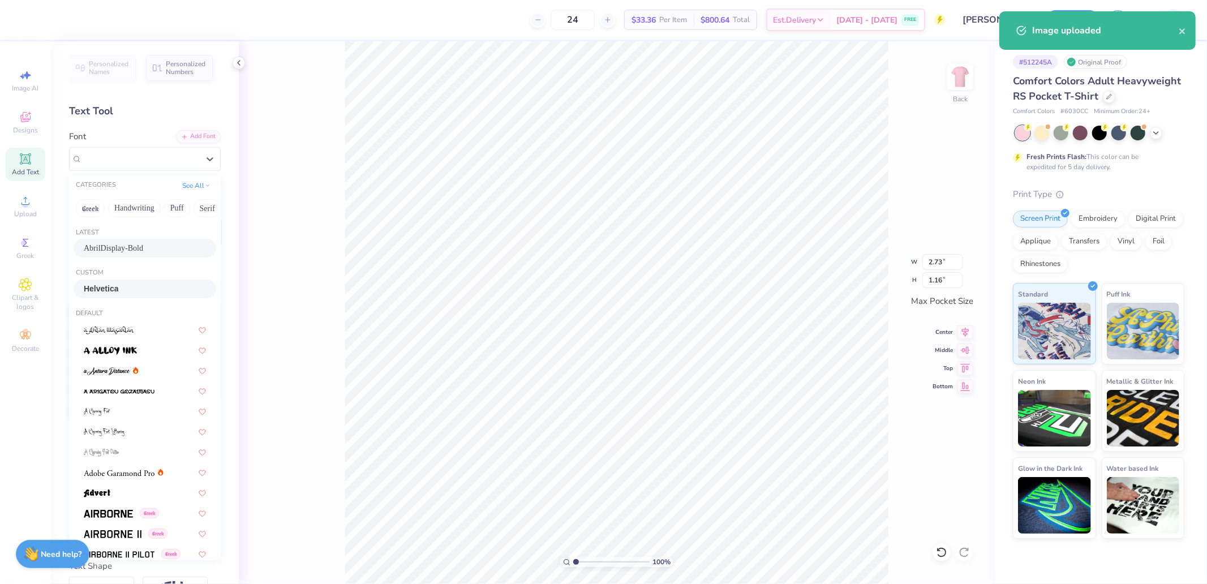
click at [106, 280] on div "Helvetica" at bounding box center [145, 289] width 143 height 19
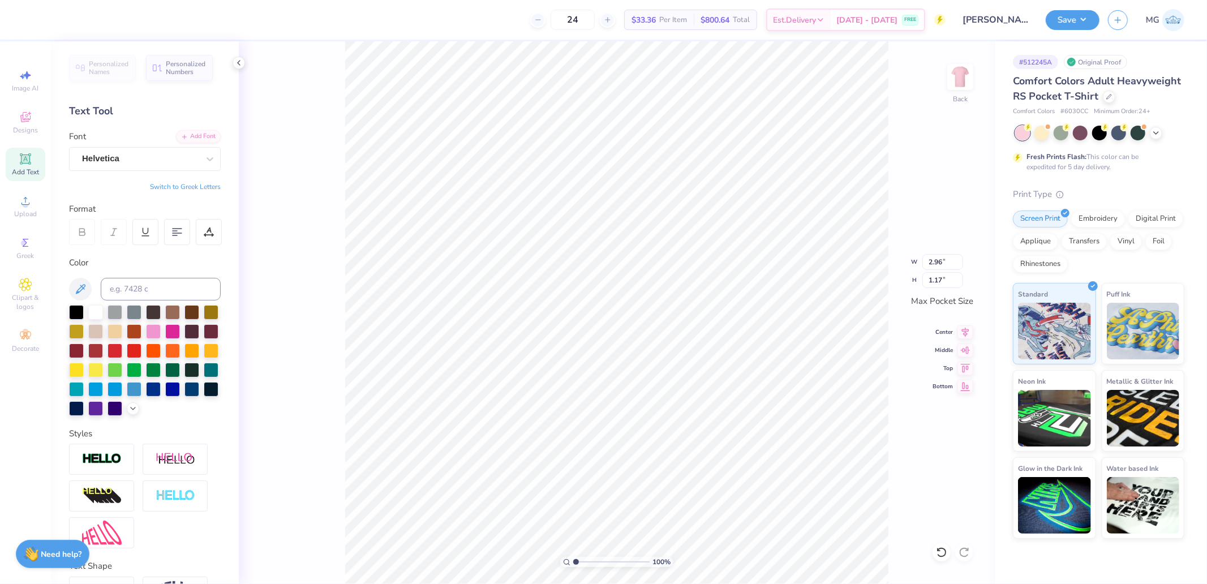
type input "2.96"
type input "1.17"
click at [84, 233] on icon at bounding box center [82, 232] width 10 height 10
click at [141, 168] on div "Super Dream" at bounding box center [145, 159] width 152 height 24
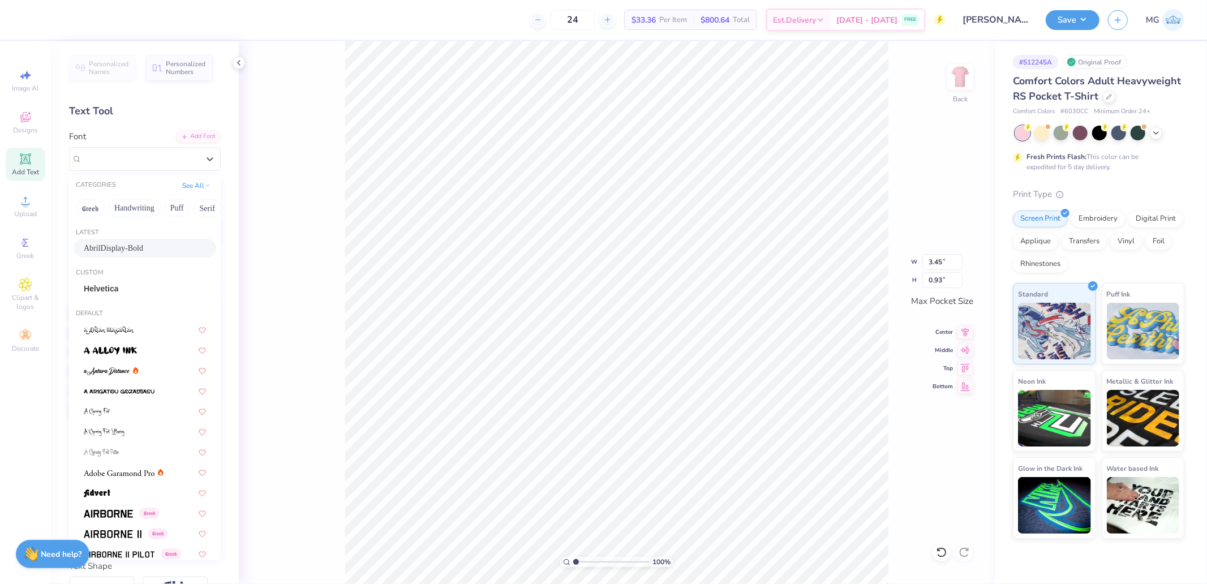
click at [117, 242] on span "AbrilDisplay-Bold" at bounding box center [113, 248] width 59 height 12
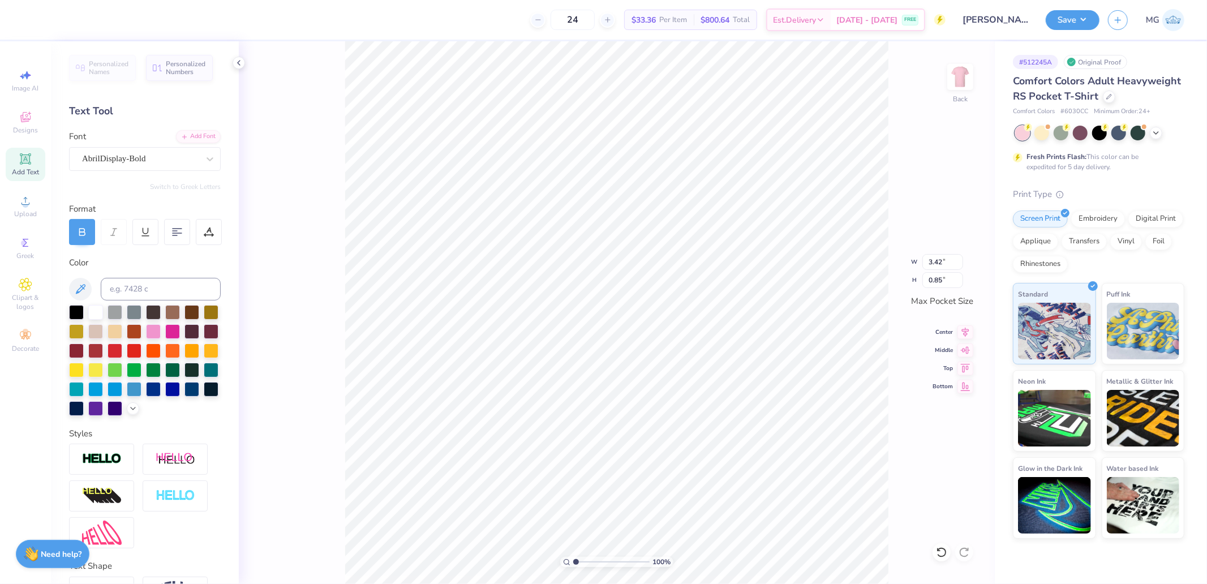
type input "3.42"
type input "0.85"
click at [146, 157] on div "Super Dream" at bounding box center [140, 159] width 119 height 18
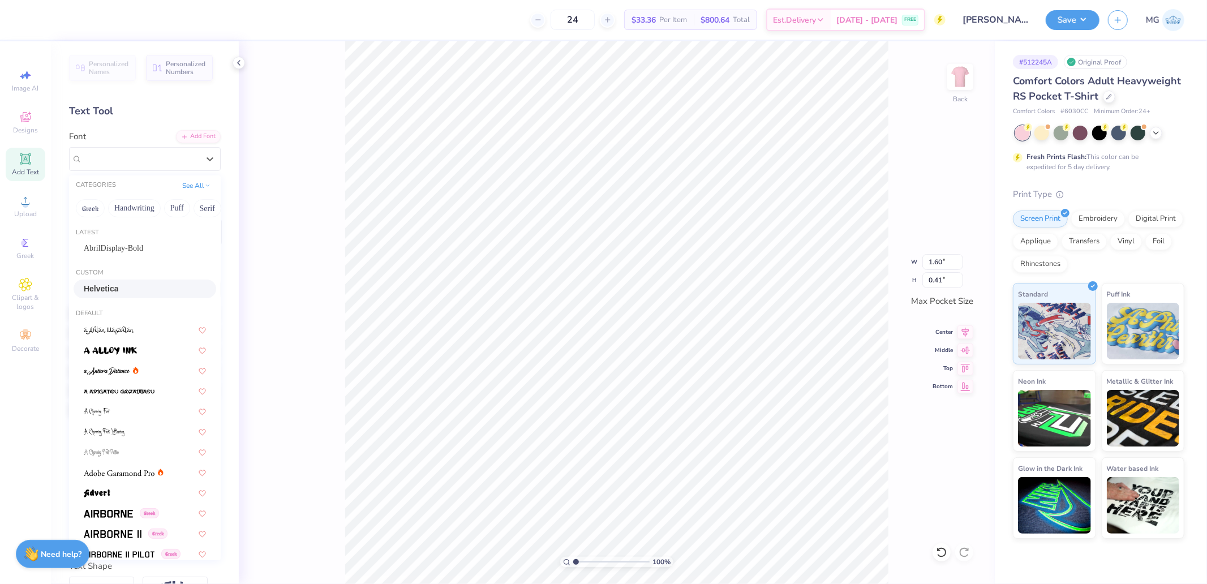
click at [114, 285] on span "Helvetica" at bounding box center [101, 289] width 35 height 12
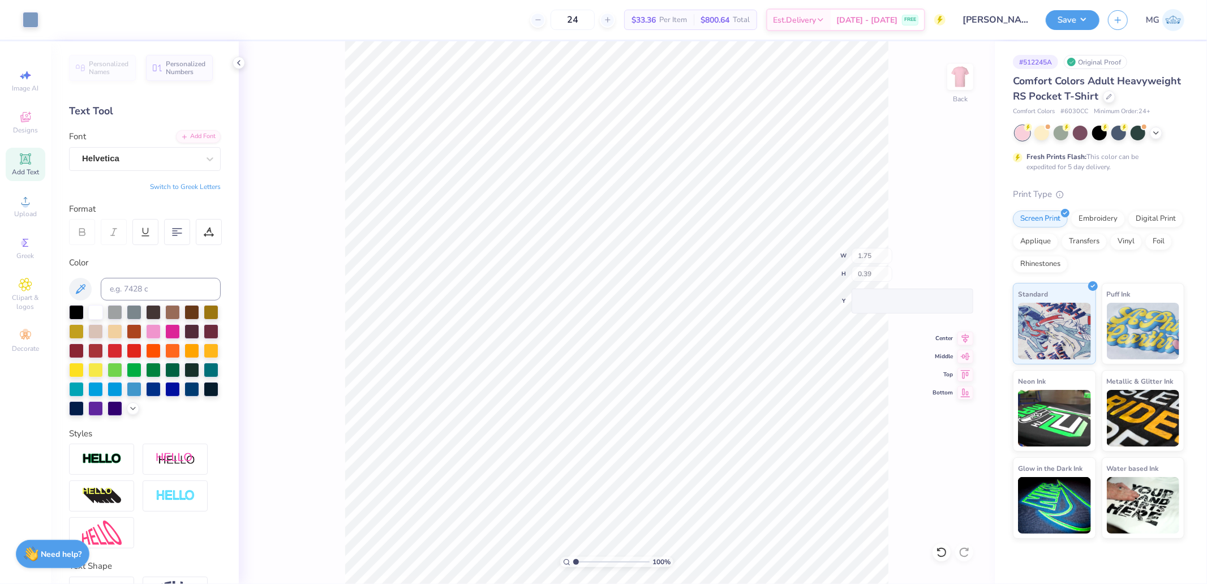
type input "1.75"
type input "0.39"
click at [153, 162] on div "Super Dream" at bounding box center [140, 159] width 119 height 18
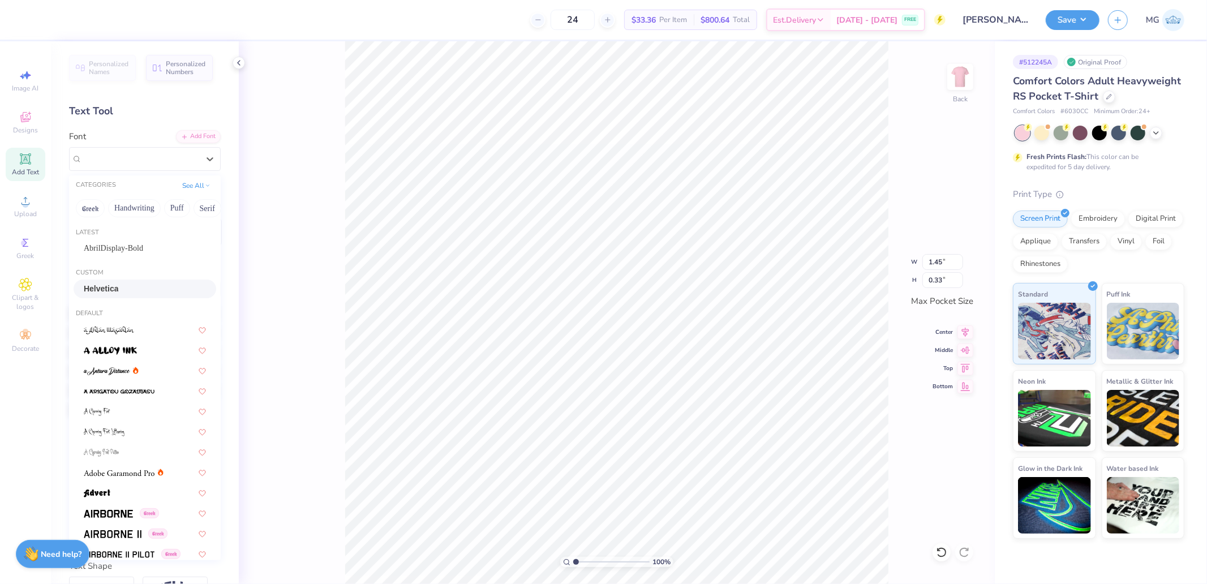
click at [114, 291] on span "Helvetica" at bounding box center [101, 289] width 35 height 12
type input "1.39"
type input "0.31"
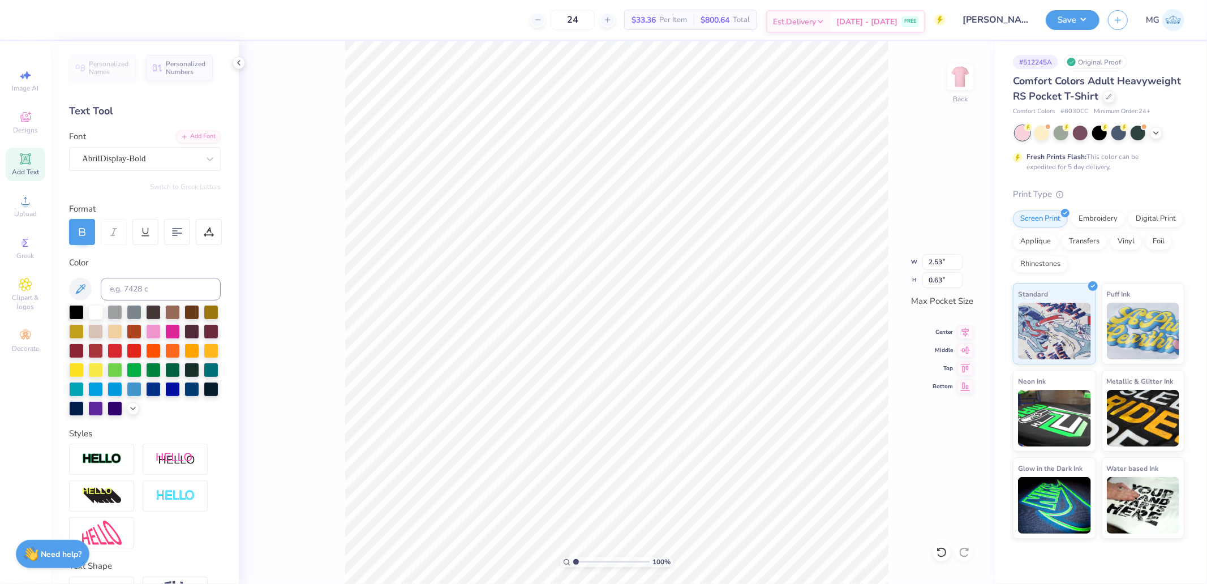
type input "2.53"
type input "0.63"
click at [205, 233] on icon at bounding box center [209, 232] width 10 height 10
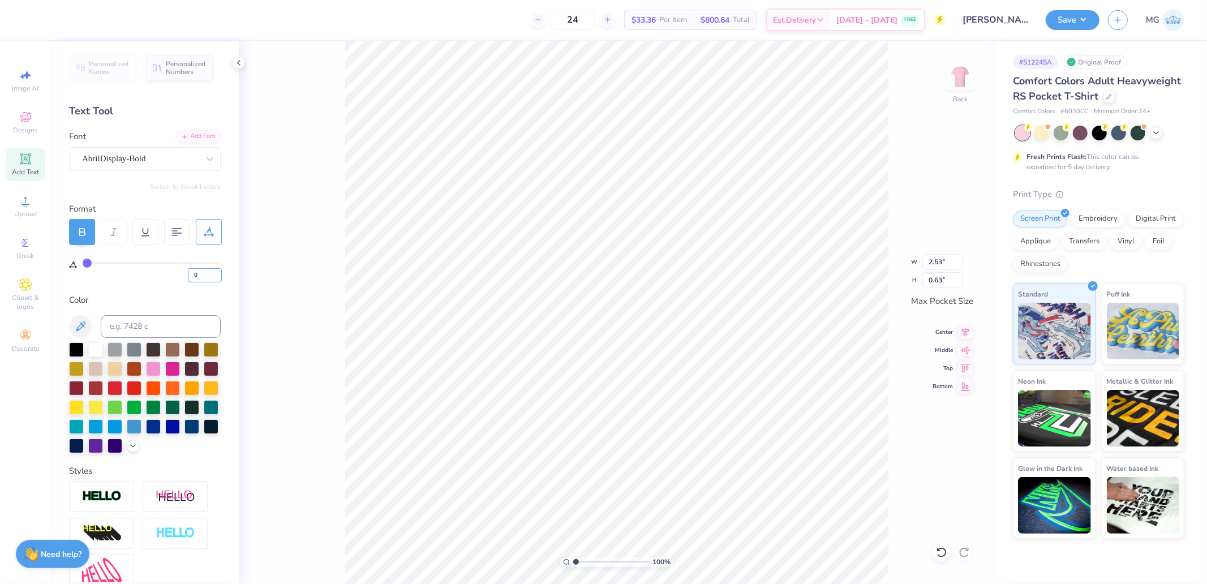
drag, startPoint x: 195, startPoint y: 272, endPoint x: 152, endPoint y: 276, distance: 43.8
click at [159, 275] on div "0" at bounding box center [152, 272] width 139 height 20
type input "20"
type input "3.24"
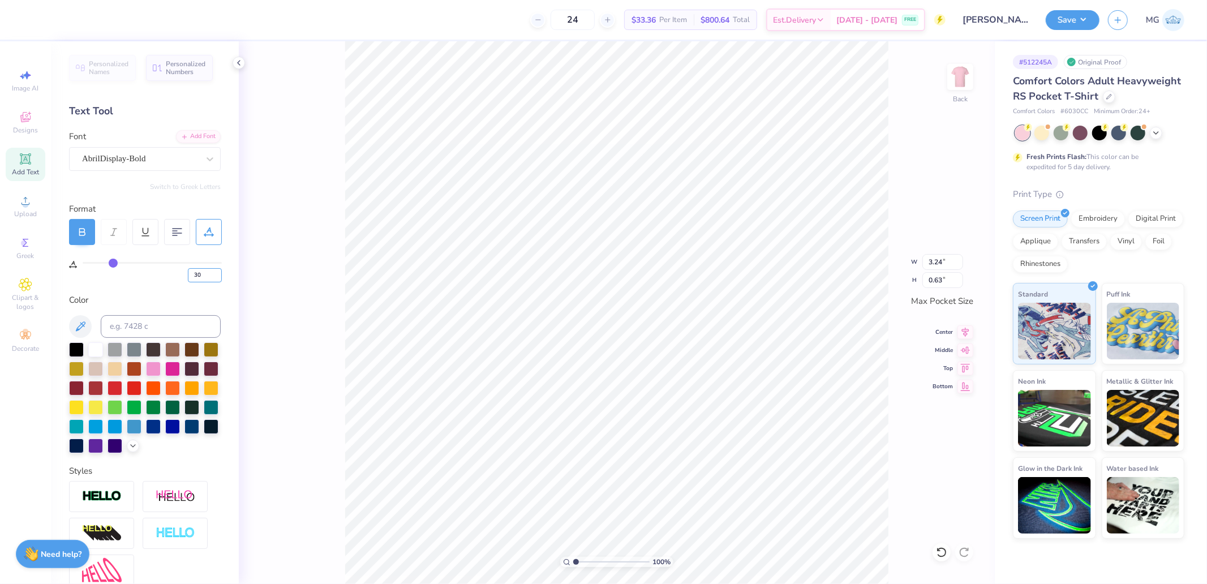
type input "30"
type input "3.44"
type input "0.60"
type input "0"
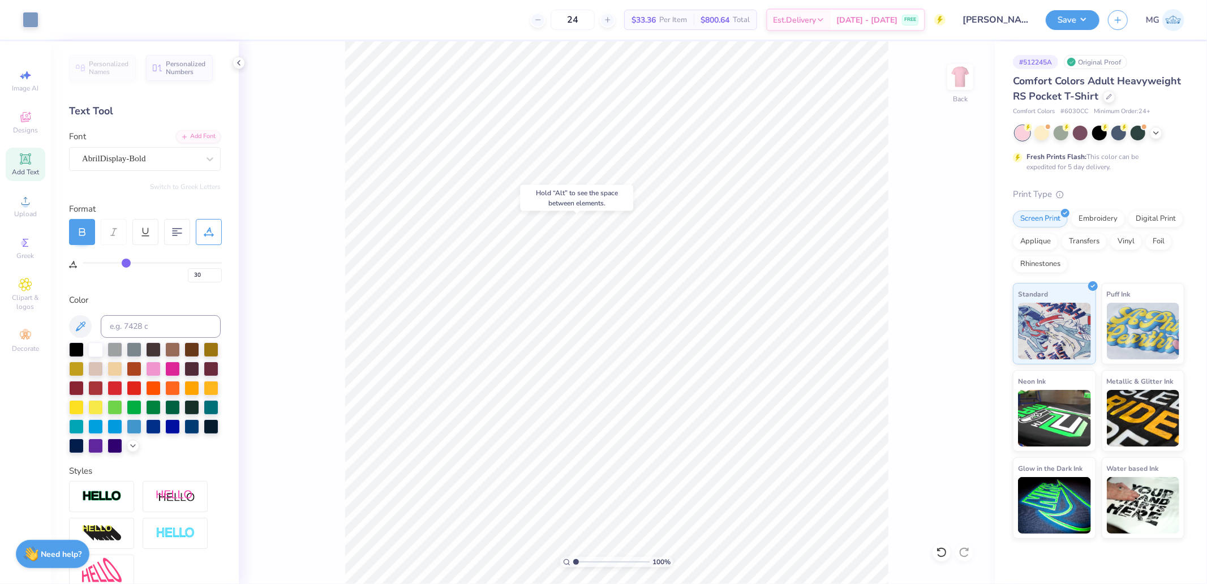
type input "0"
drag, startPoint x: 580, startPoint y: 559, endPoint x: 597, endPoint y: 559, distance: 17.0
click at [597, 559] on input "range" at bounding box center [611, 562] width 76 height 10
click at [599, 563] on input "range" at bounding box center [611, 562] width 76 height 10
drag, startPoint x: 581, startPoint y: 561, endPoint x: 574, endPoint y: 558, distance: 6.8
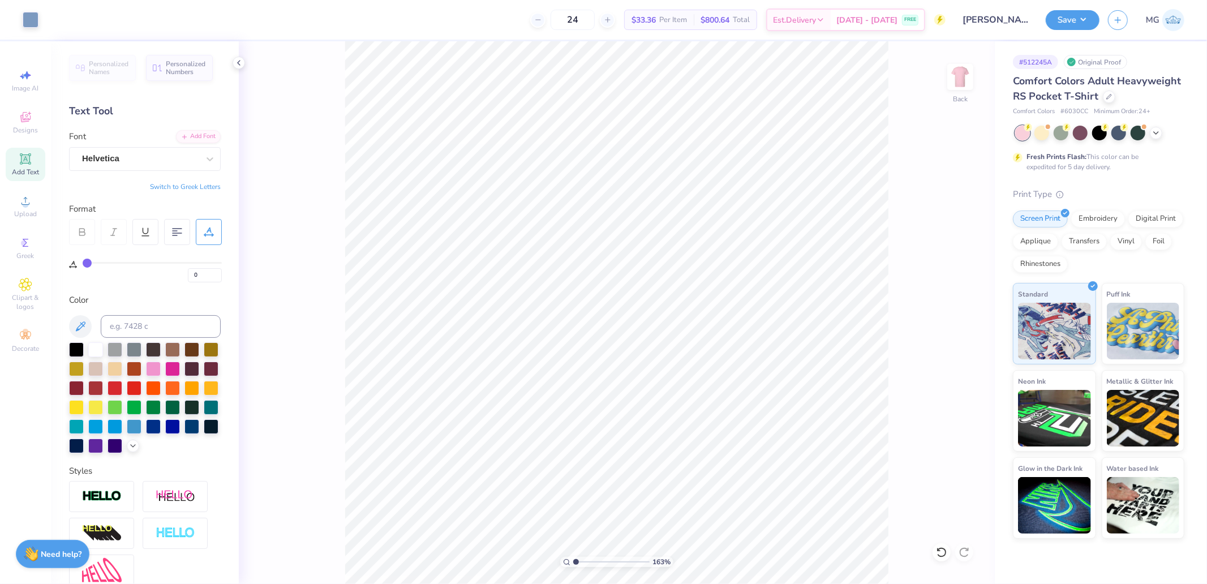
type input "1"
click at [574, 559] on input "range" at bounding box center [611, 562] width 76 height 10
type input "30"
drag, startPoint x: 576, startPoint y: 560, endPoint x: 583, endPoint y: 560, distance: 7.4
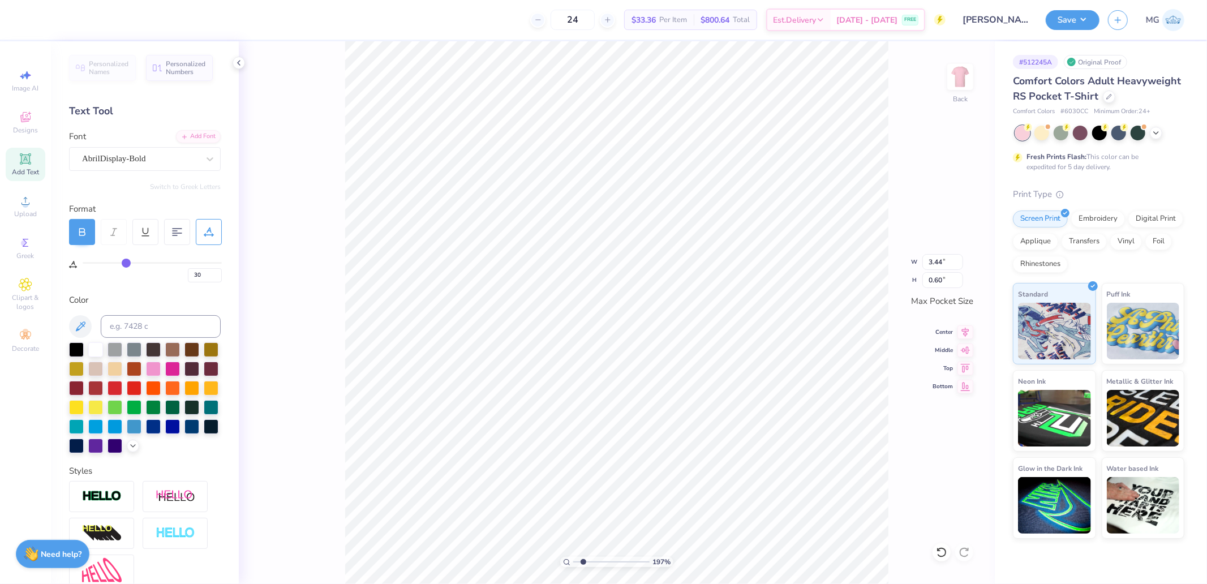
type input "1.97"
click at [583, 560] on input "range" at bounding box center [611, 562] width 76 height 10
type input "0"
drag, startPoint x: 203, startPoint y: 274, endPoint x: 169, endPoint y: 281, distance: 34.6
click at [177, 280] on div "0" at bounding box center [152, 272] width 139 height 20
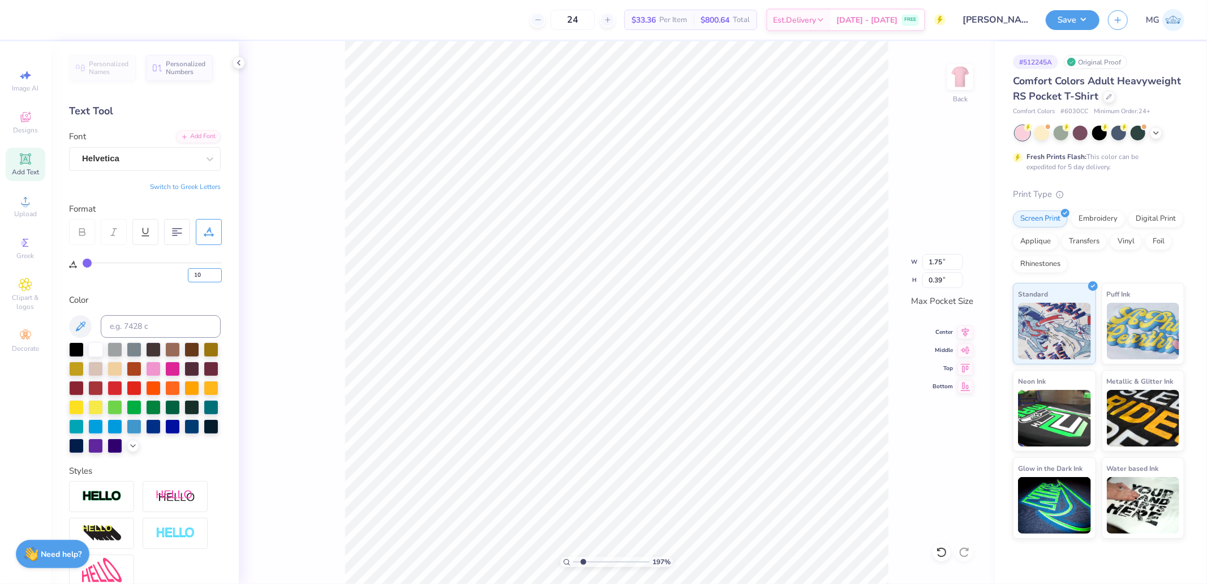
type input "10"
type input "1.97"
type input "0"
drag, startPoint x: 204, startPoint y: 272, endPoint x: 155, endPoint y: 278, distance: 49.6
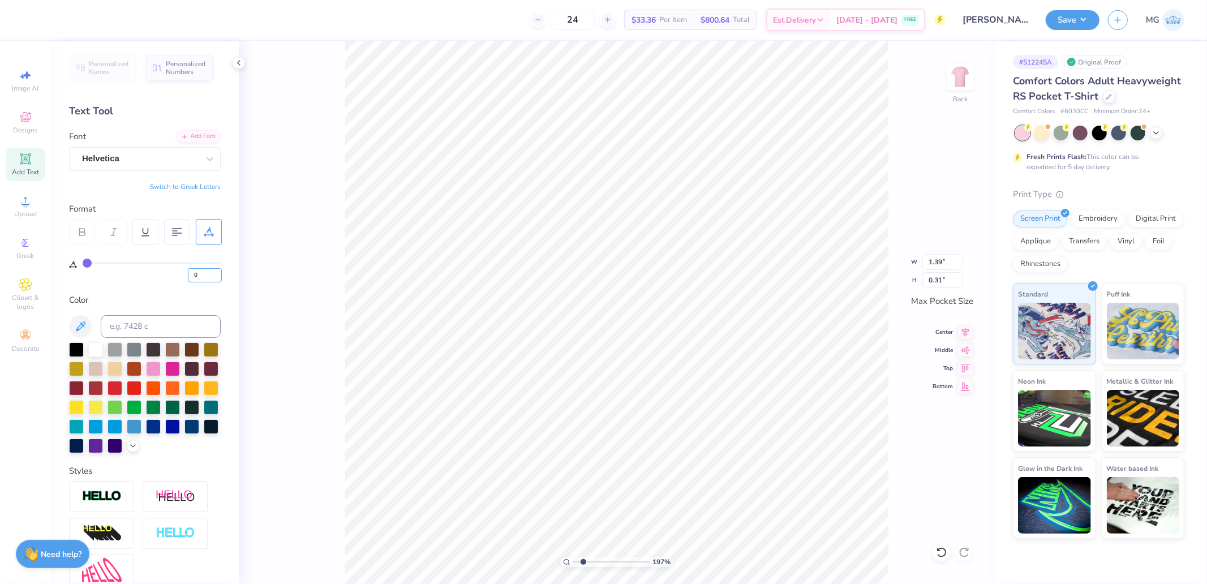
click at [172, 275] on div "0" at bounding box center [152, 272] width 139 height 20
type input "30"
type input "2.16"
click at [971, 334] on icon at bounding box center [966, 331] width 16 height 14
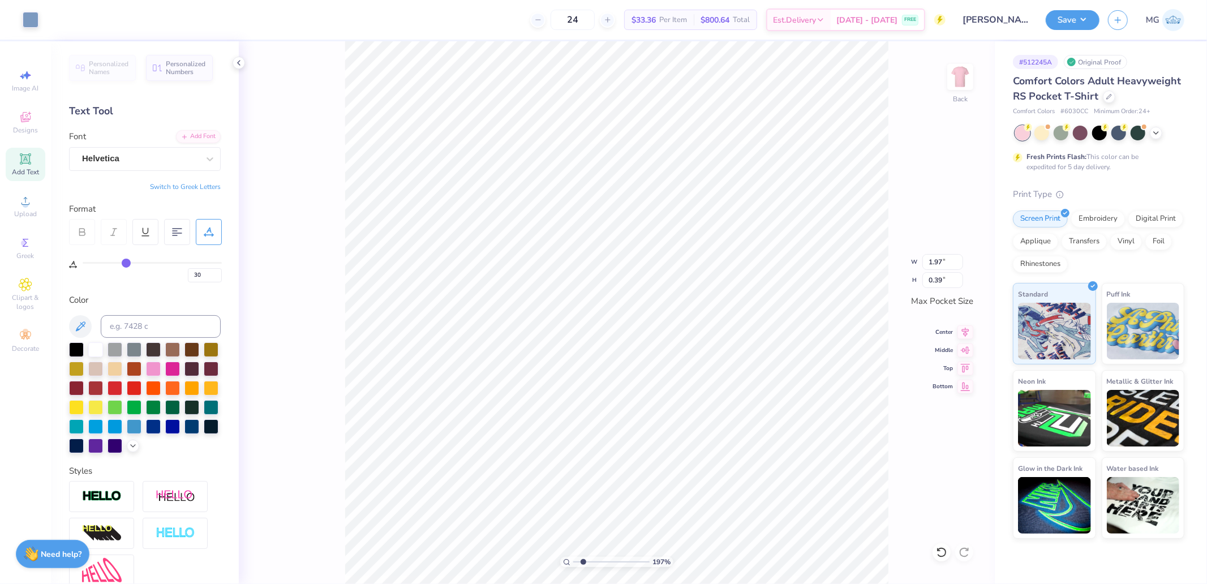
type input "10"
click at [968, 330] on icon at bounding box center [965, 331] width 7 height 10
type input "30"
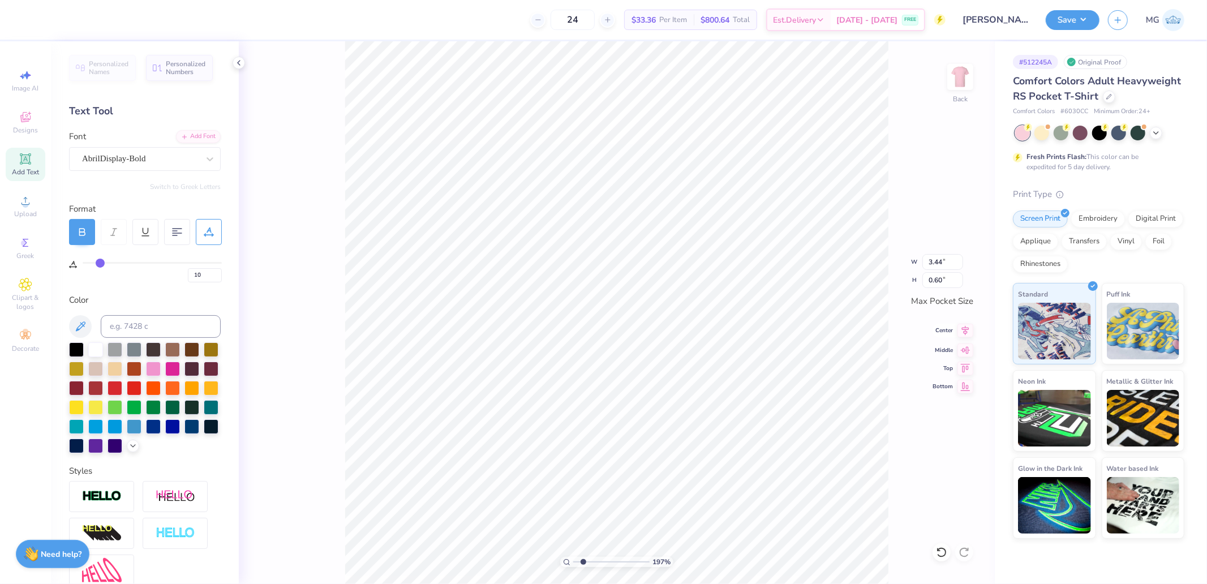
type input "3.44"
type input "0.60"
click at [966, 334] on icon at bounding box center [965, 331] width 7 height 10
type input "0"
type input "2.96"
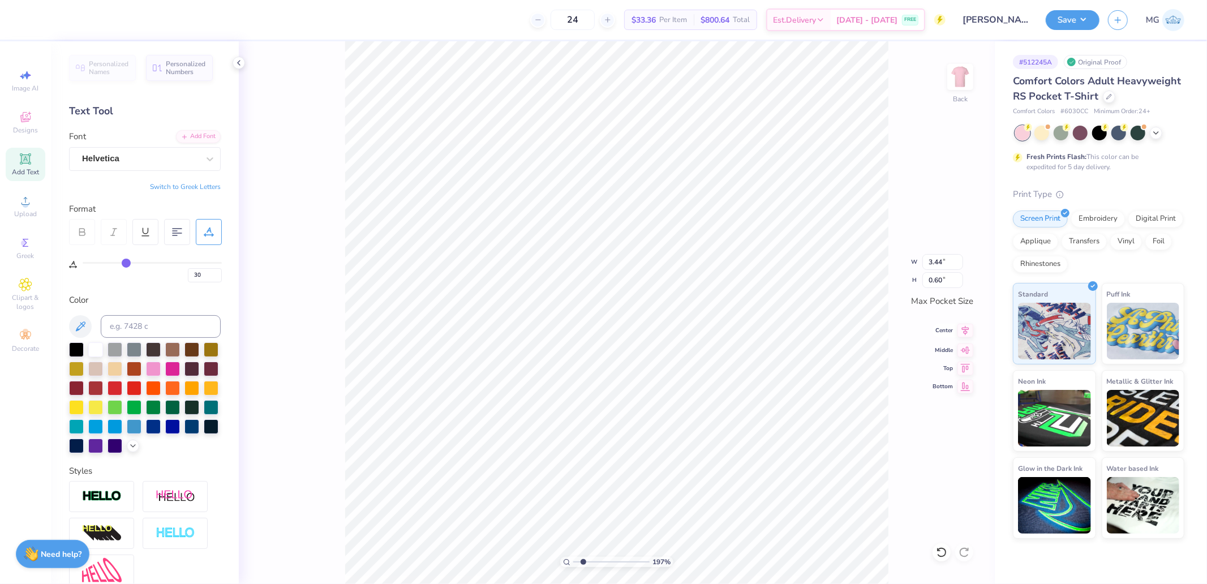
type input "1.17"
type input "0"
click at [974, 329] on div "197 % Back W 2.96 2.96 " H 1.17 1.17 " Max Pocket Size Center Middle Top Bottom" at bounding box center [617, 312] width 756 height 543
click at [967, 332] on div "197 % Back W 2.96 H 1.17 Y Center Middle Top Bottom" at bounding box center [617, 312] width 756 height 543
click at [964, 328] on icon at bounding box center [966, 332] width 16 height 14
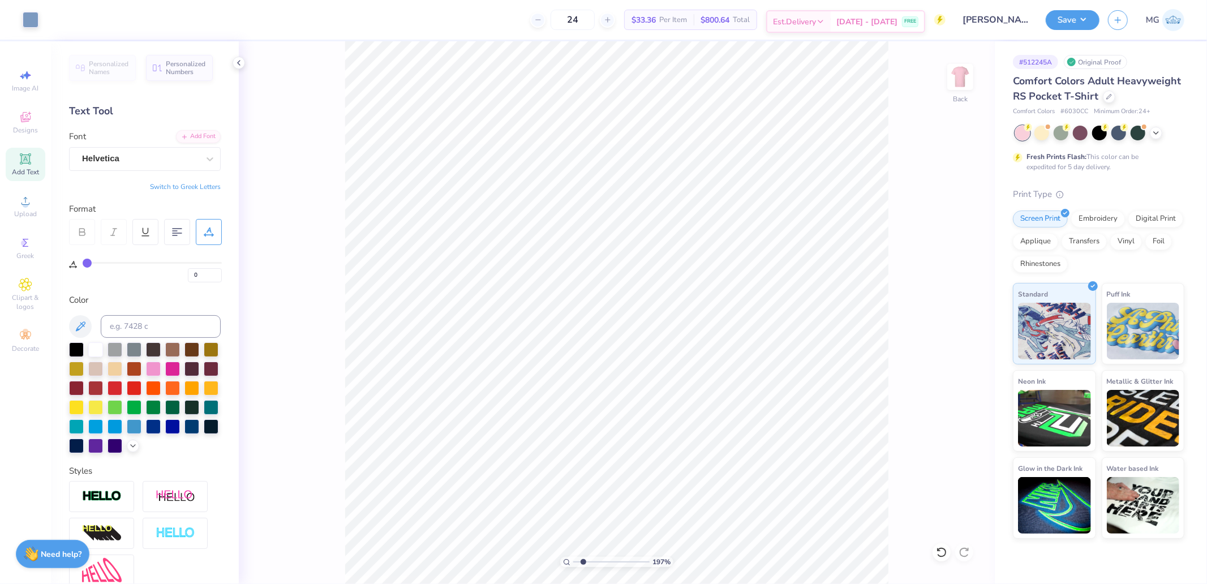
type input "30"
drag, startPoint x: 206, startPoint y: 269, endPoint x: 163, endPoint y: 274, distance: 43.3
click at [173, 274] on div "30" at bounding box center [152, 272] width 139 height 20
type input "20"
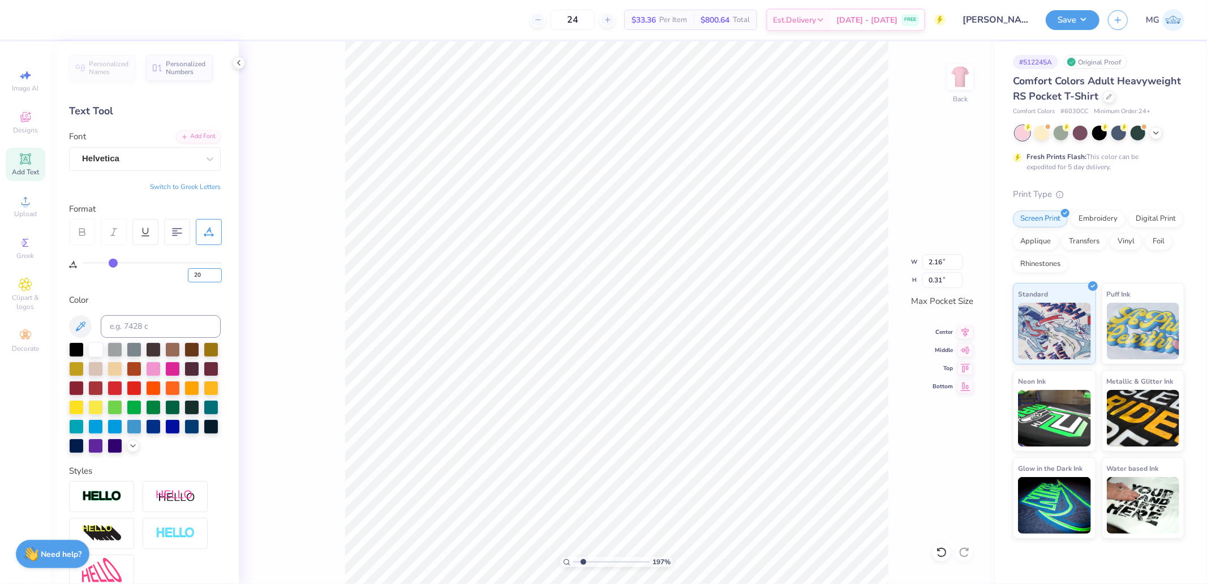
type input "1.90"
click at [945, 267] on input "3.44" at bounding box center [942, 262] width 41 height 16
type input "3.50"
type input "3.18"
click at [960, 357] on div "197 % Back W 3.50 3.50 " H 3.18 3.18 " Max Pocket Size Center Middle Top Bottom" at bounding box center [617, 312] width 756 height 543
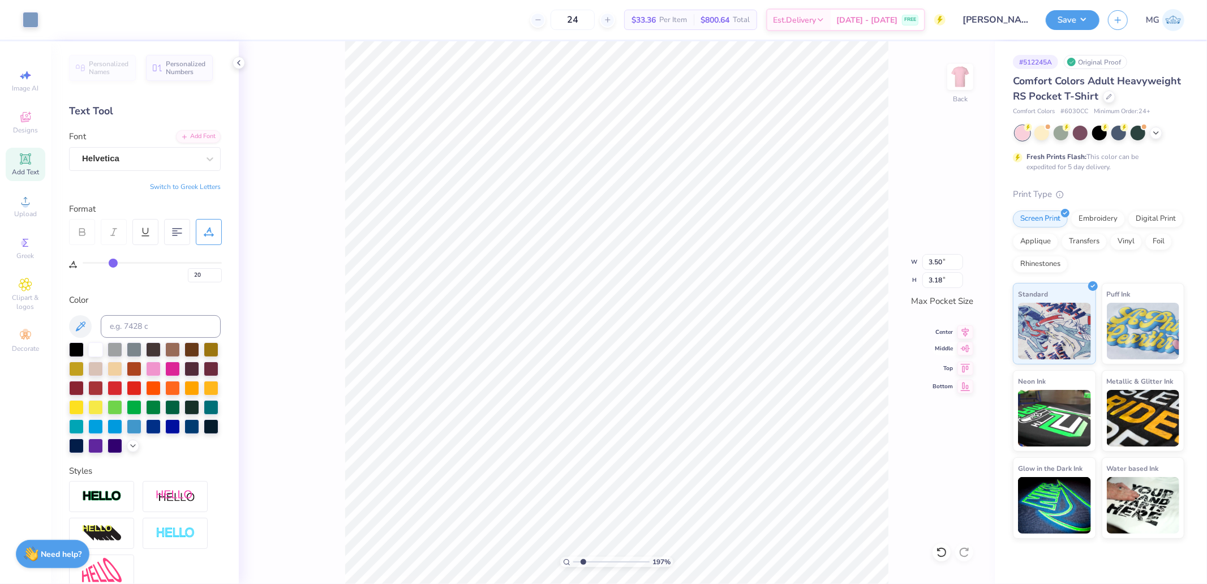
click at [965, 350] on icon at bounding box center [966, 349] width 16 height 14
drag, startPoint x: 585, startPoint y: 562, endPoint x: 522, endPoint y: 563, distance: 62.8
type input "1"
click at [573, 563] on input "range" at bounding box center [611, 562] width 76 height 10
click at [983, 52] on div "100 % Back W 3.50 3.50 " H 3.18 3.18 " Max Pocket Size Center Middle Top Bottom" at bounding box center [617, 312] width 756 height 543
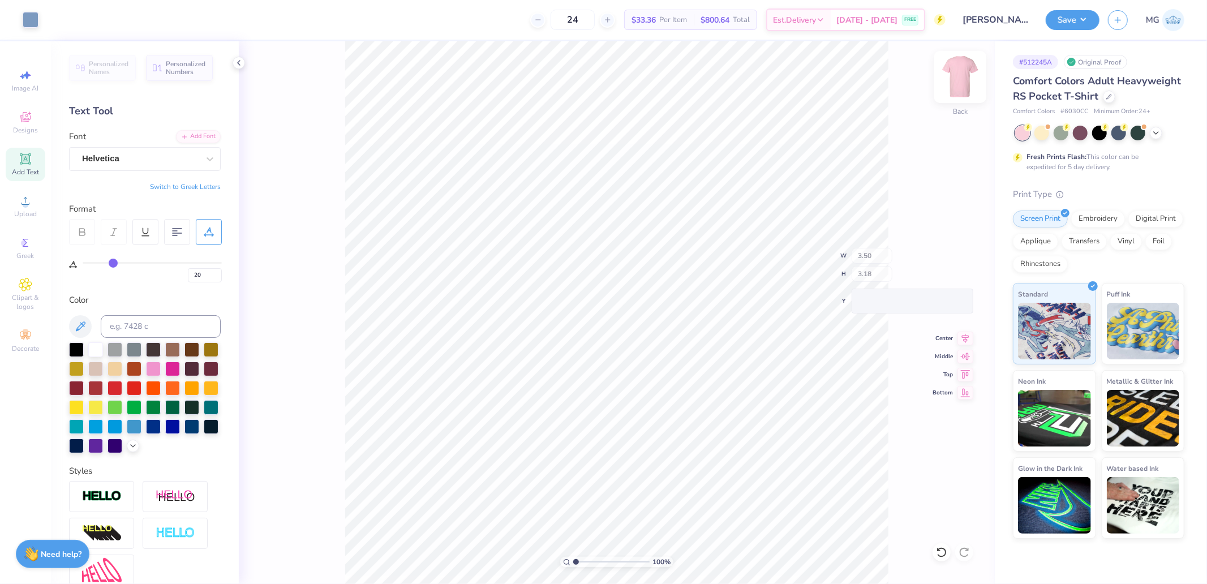
click at [962, 74] on img at bounding box center [960, 76] width 45 height 45
click at [22, 203] on icon at bounding box center [26, 201] width 14 height 14
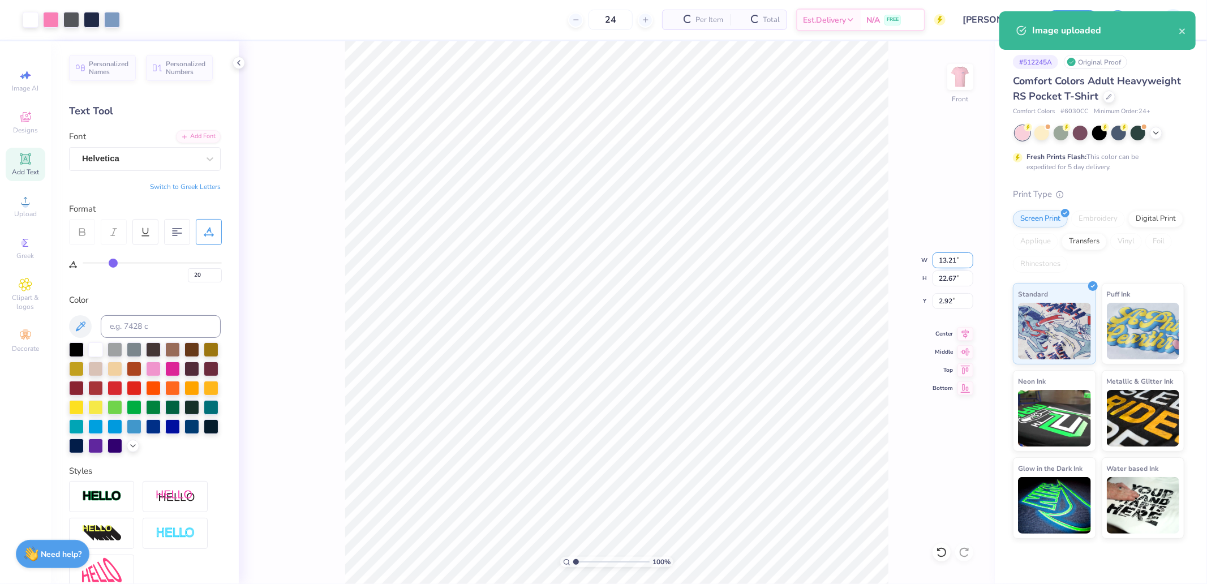
click at [951, 259] on input "13.21" at bounding box center [953, 260] width 41 height 16
click at [950, 274] on input "22.67" at bounding box center [953, 279] width 41 height 16
type input "5"
type input "15"
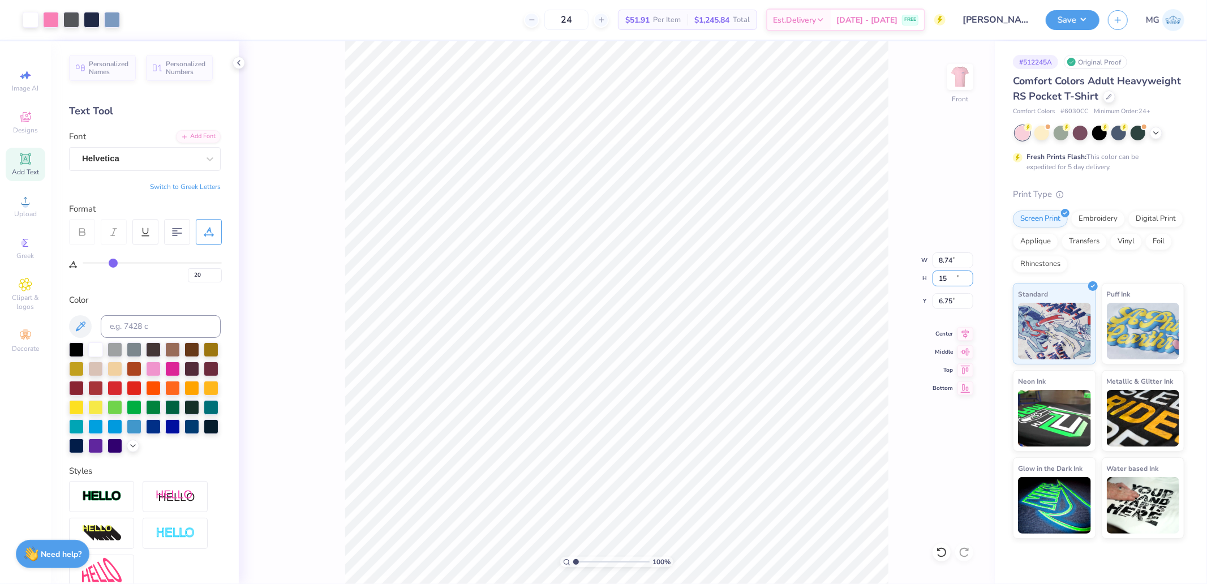
type input "8.74"
type input "15.00"
click at [971, 368] on icon at bounding box center [966, 369] width 16 height 14
click at [960, 295] on input "0.50" at bounding box center [953, 301] width 41 height 16
type input "3.00"
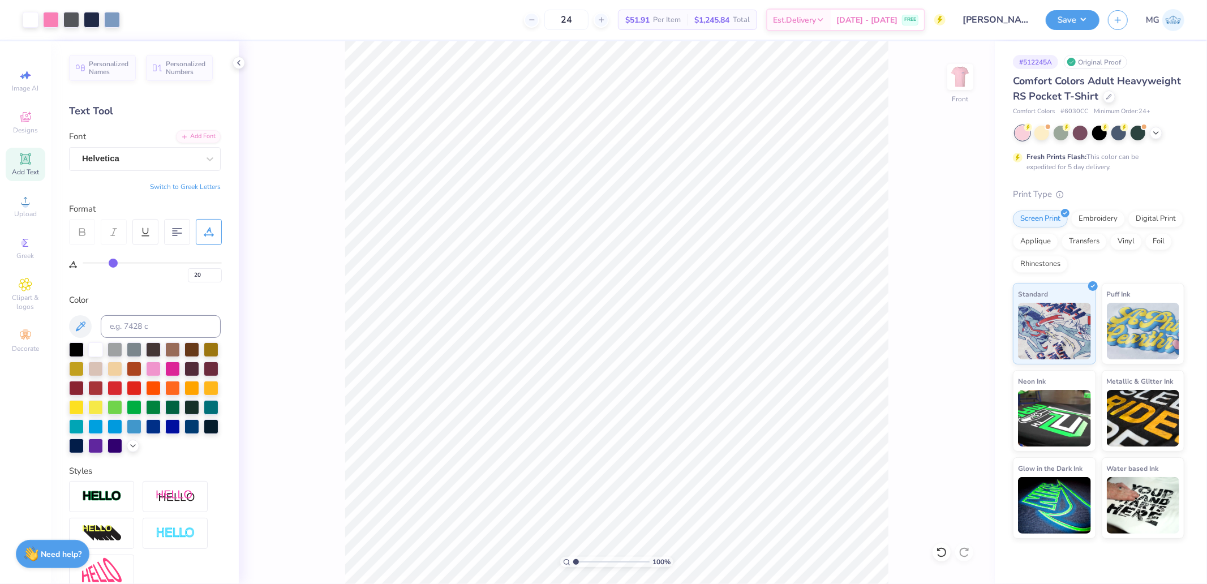
type input "0"
click at [131, 156] on div "Super Dream" at bounding box center [140, 159] width 119 height 18
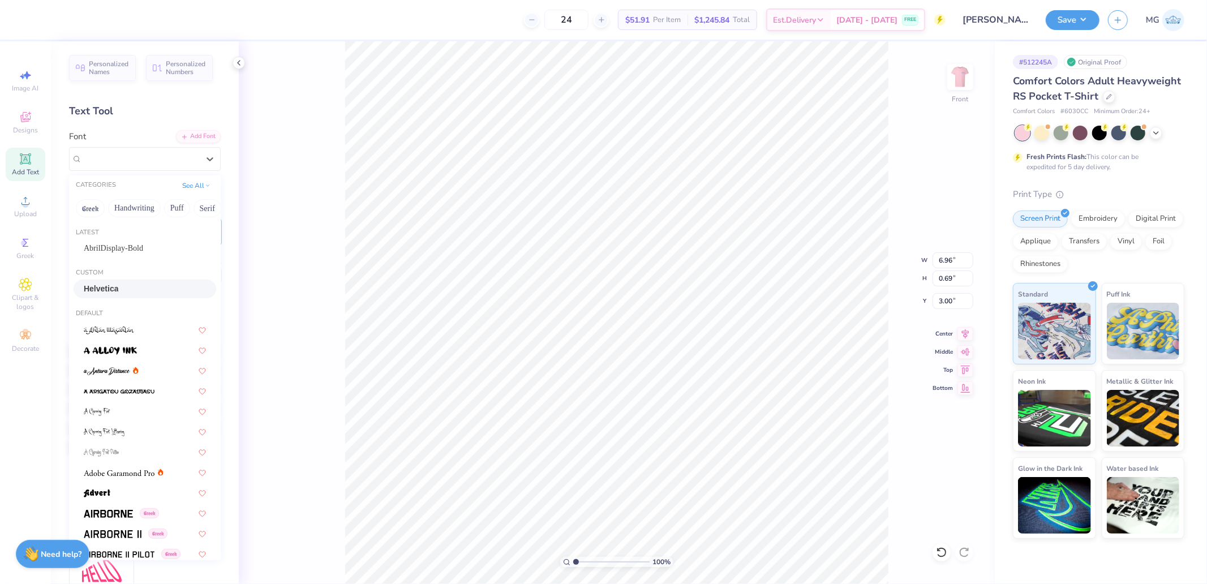
click at [110, 293] on span "Helvetica" at bounding box center [101, 289] width 35 height 12
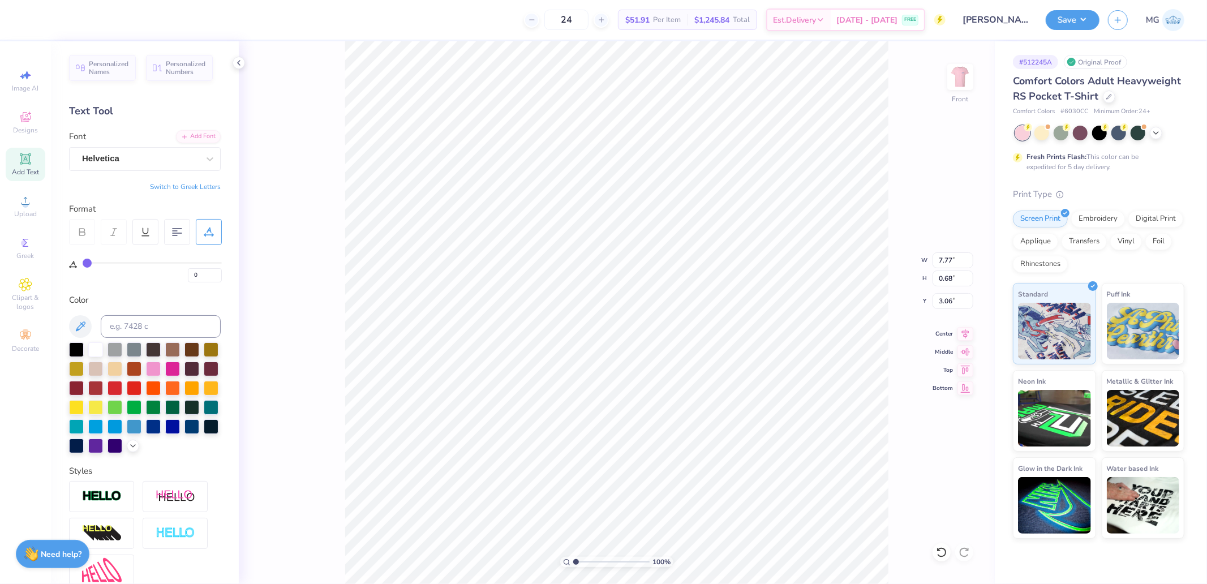
type input "7.77"
type input "0.68"
type input "3.06"
type input "8.74"
type input "1.11"
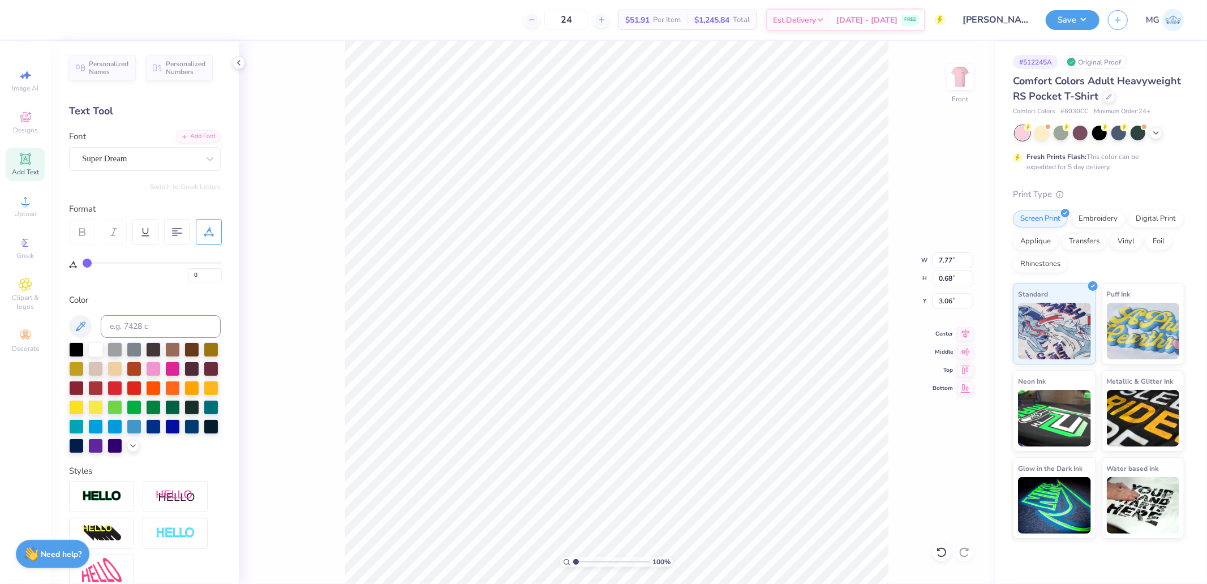
type input "4.28"
click at [115, 142] on div "Font Super Dream" at bounding box center [145, 150] width 152 height 41
click at [111, 163] on div "Super Dream" at bounding box center [140, 159] width 119 height 18
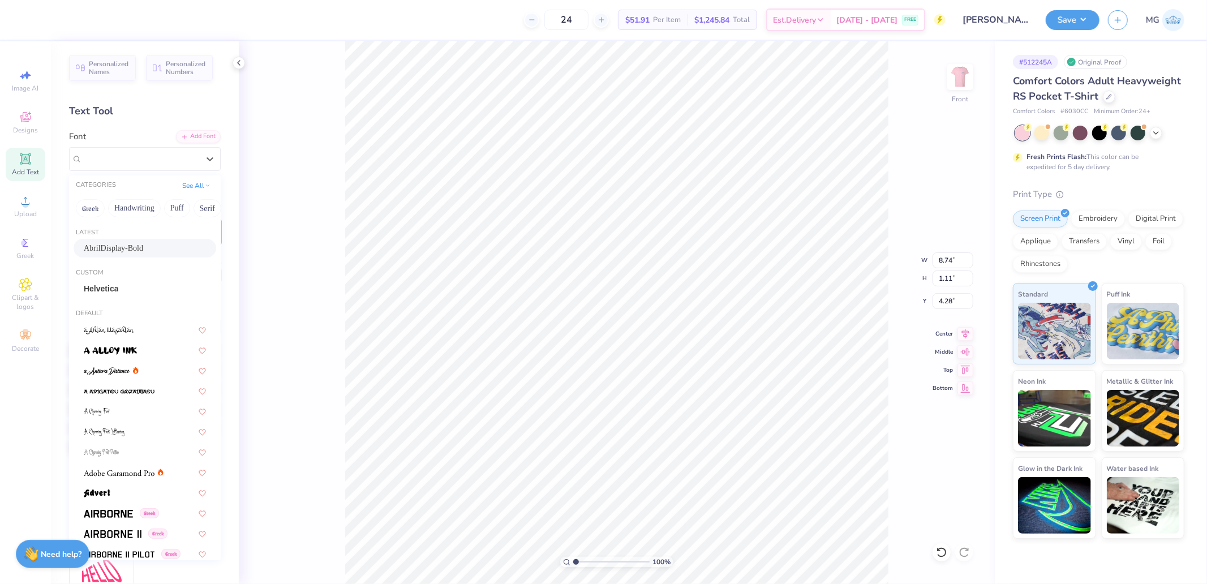
click at [115, 251] on span "AbrilDisplay-Bold" at bounding box center [113, 248] width 59 height 12
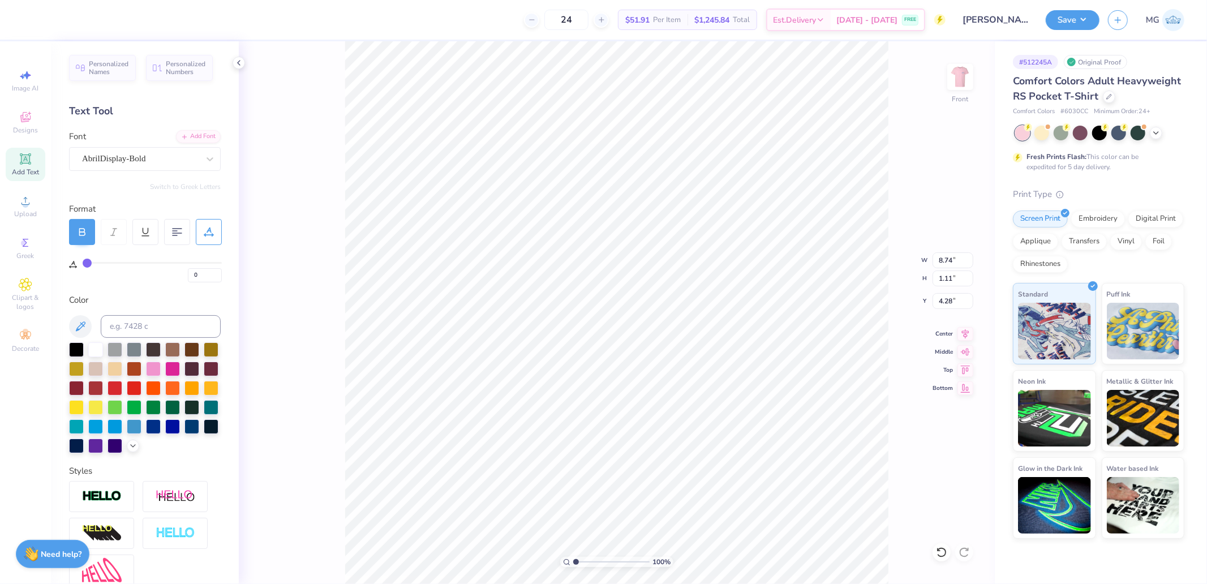
type input "9.26"
type input "1.06"
type input "4.41"
click at [967, 334] on icon at bounding box center [965, 333] width 7 height 10
type input "9.26"
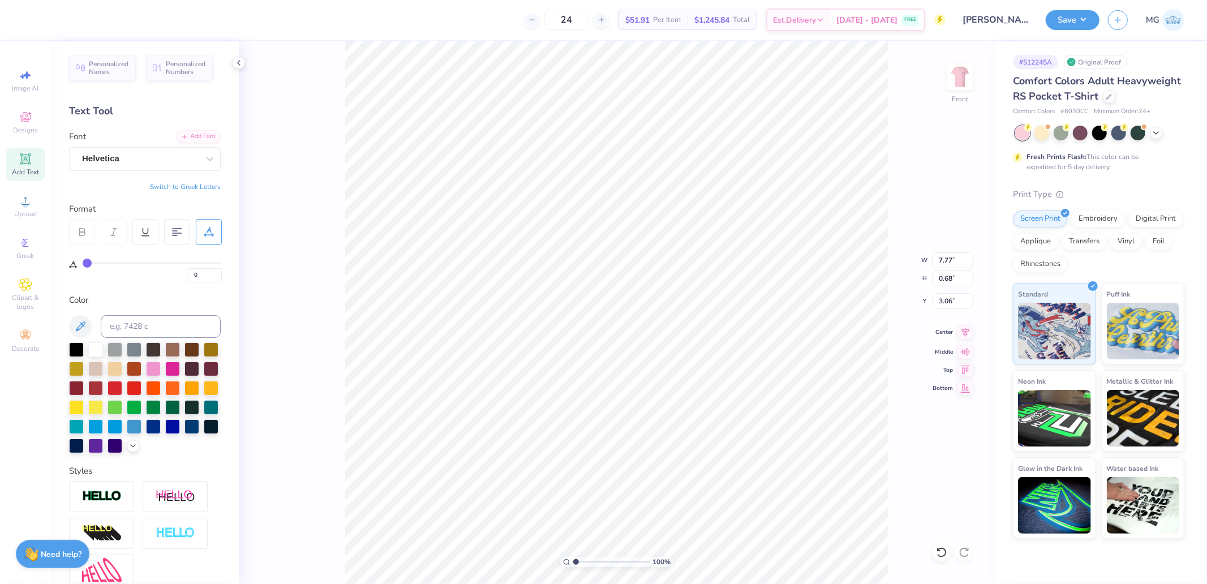
type input "1.06"
type input "4.41"
click at [966, 330] on icon at bounding box center [966, 332] width 16 height 14
click at [965, 337] on icon at bounding box center [966, 332] width 16 height 14
click at [951, 280] on input "14.94" at bounding box center [953, 279] width 41 height 16
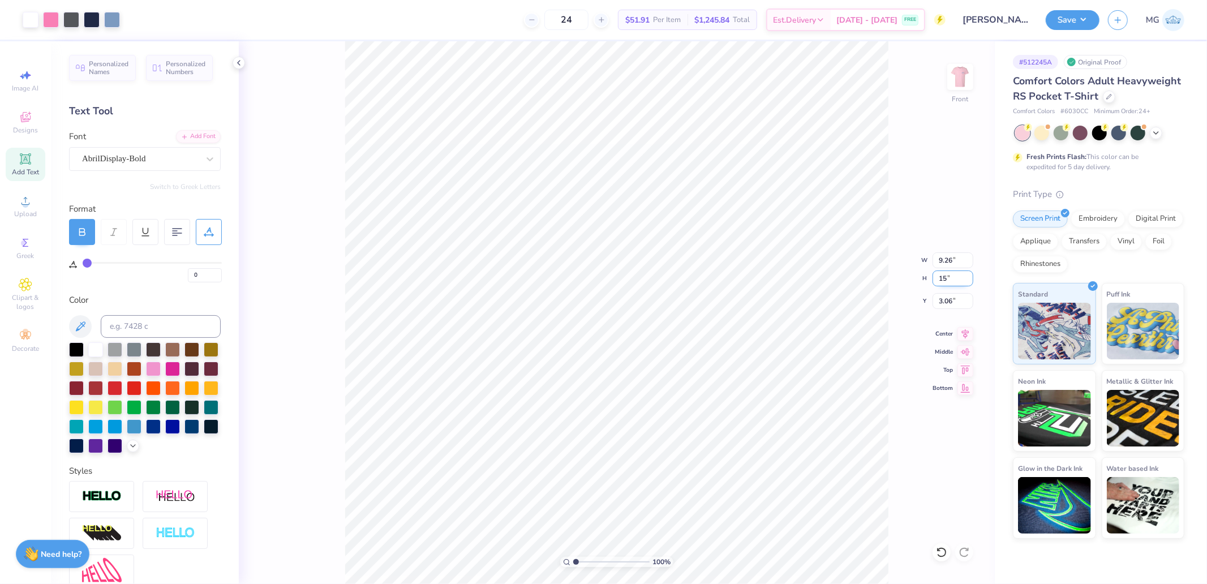
type input "15"
type input "9.30"
type input "15.00"
type input "3.03"
click at [960, 336] on icon at bounding box center [966, 332] width 16 height 14
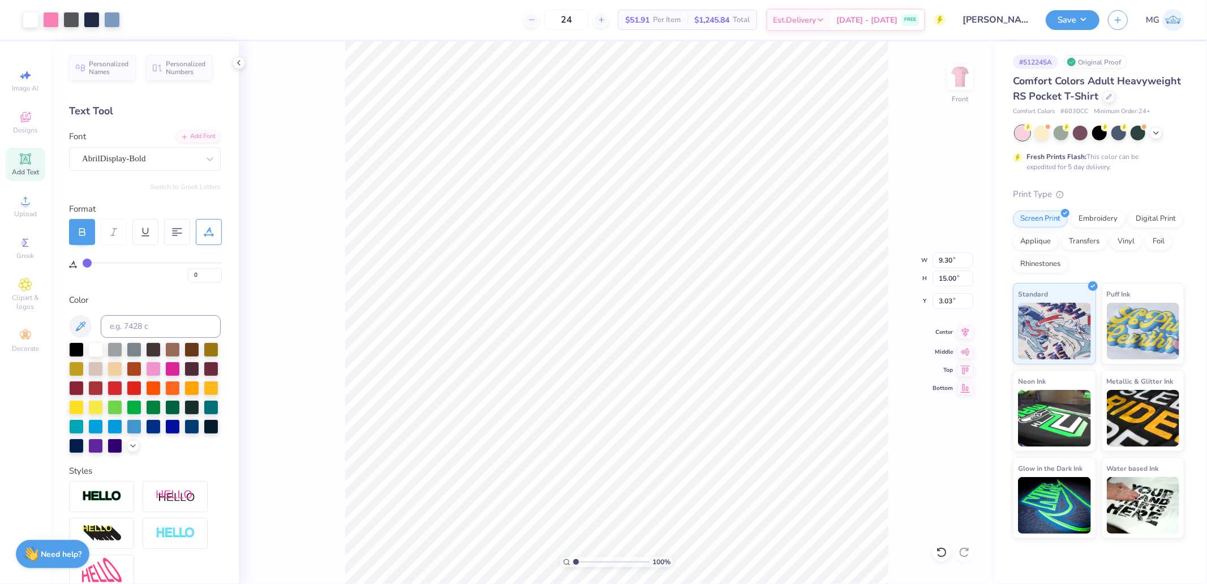
click at [972, 334] on icon at bounding box center [966, 332] width 16 height 14
type input "3.00"
click at [1072, 28] on button "Save" at bounding box center [1073, 18] width 54 height 20
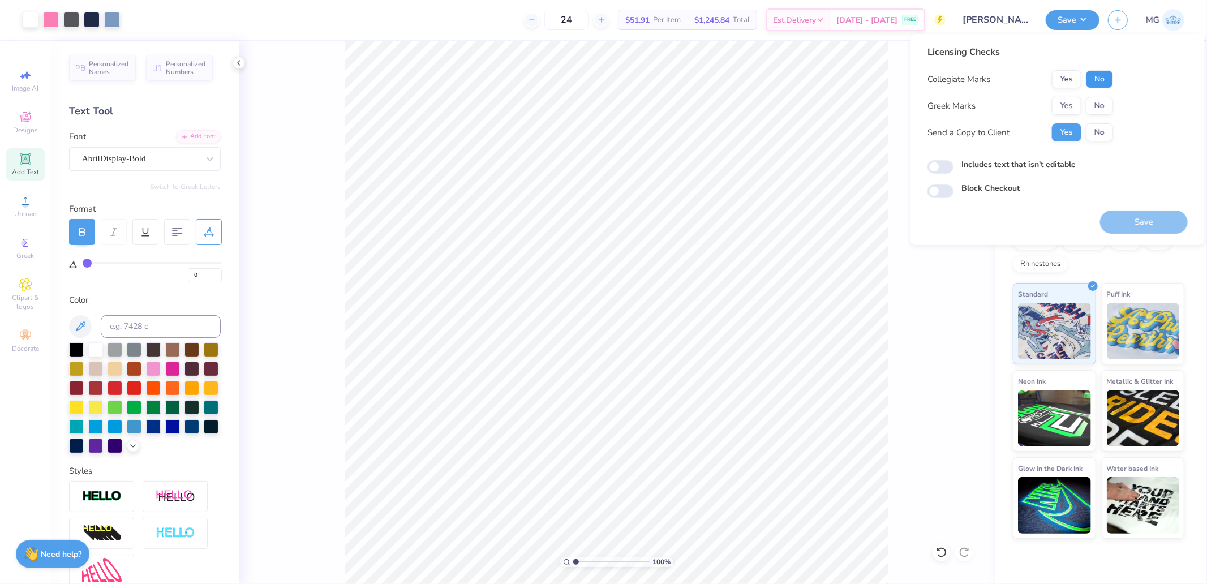
click at [1100, 81] on button "No" at bounding box center [1099, 79] width 27 height 18
drag, startPoint x: 1062, startPoint y: 93, endPoint x: 1064, endPoint y: 102, distance: 9.3
click at [1062, 95] on div "Collegiate Marks Yes No Greek Marks Yes No Send a Copy to Client Yes No" at bounding box center [1021, 105] width 186 height 71
click at [1065, 109] on button "Yes" at bounding box center [1066, 106] width 29 height 18
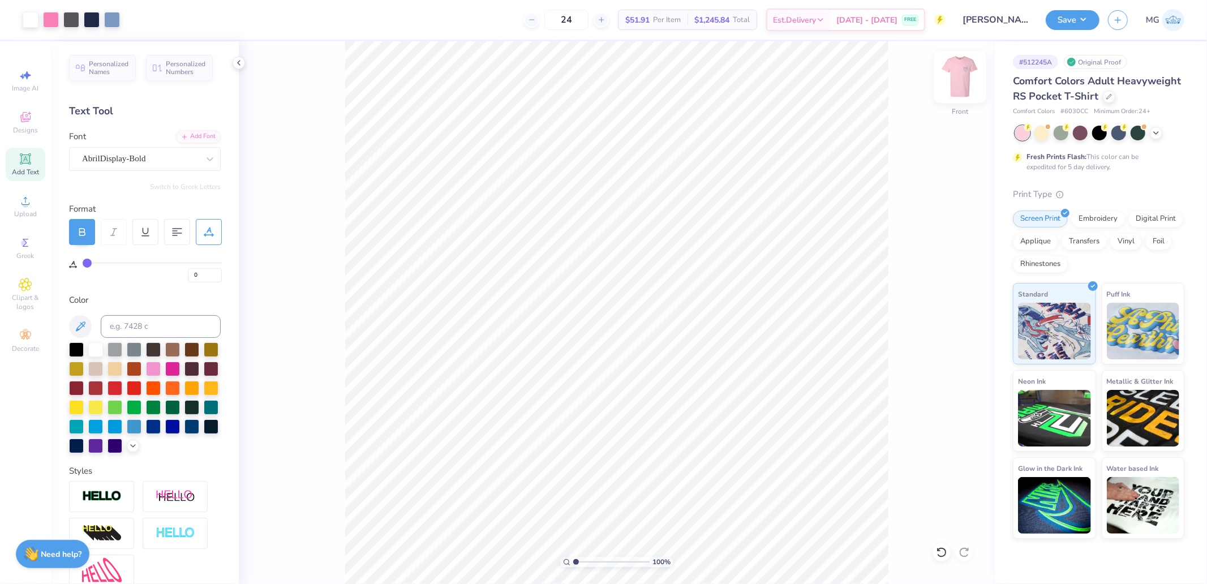
click at [961, 82] on img at bounding box center [960, 76] width 45 height 45
click at [955, 85] on img at bounding box center [960, 76] width 45 height 45
click at [1060, 17] on button "Save" at bounding box center [1073, 18] width 54 height 20
drag, startPoint x: 199, startPoint y: 269, endPoint x: 173, endPoint y: 273, distance: 26.3
click at [173, 273] on div "0" at bounding box center [152, 272] width 139 height 20
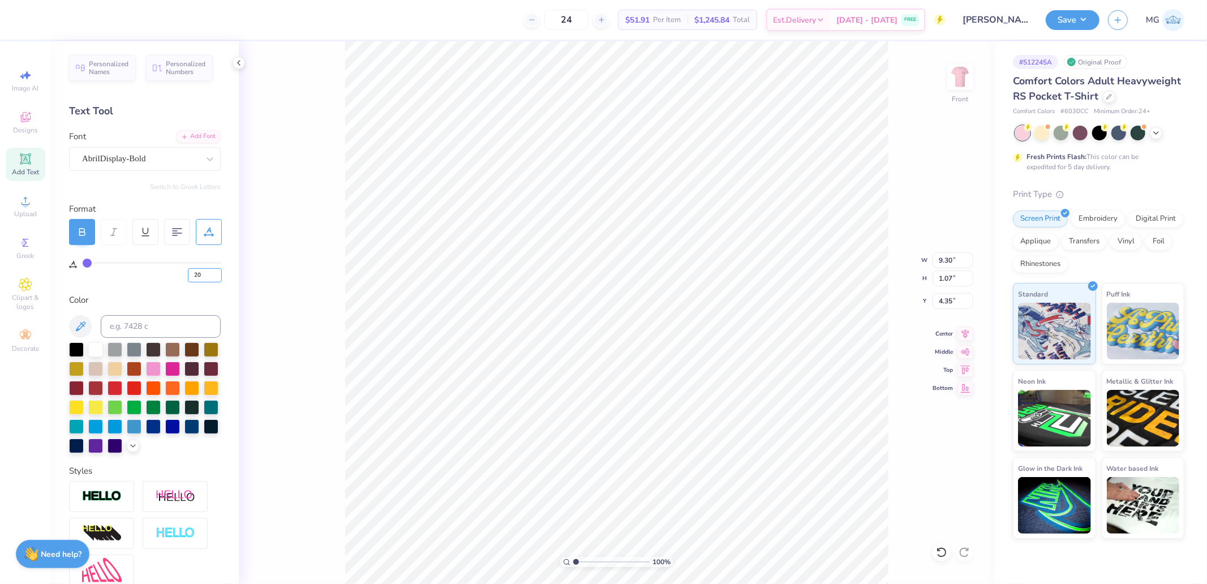
type input "20"
click at [953, 278] on input "1.07" at bounding box center [953, 279] width 41 height 16
click at [959, 253] on input "12.30" at bounding box center [953, 260] width 41 height 16
type input "11.00"
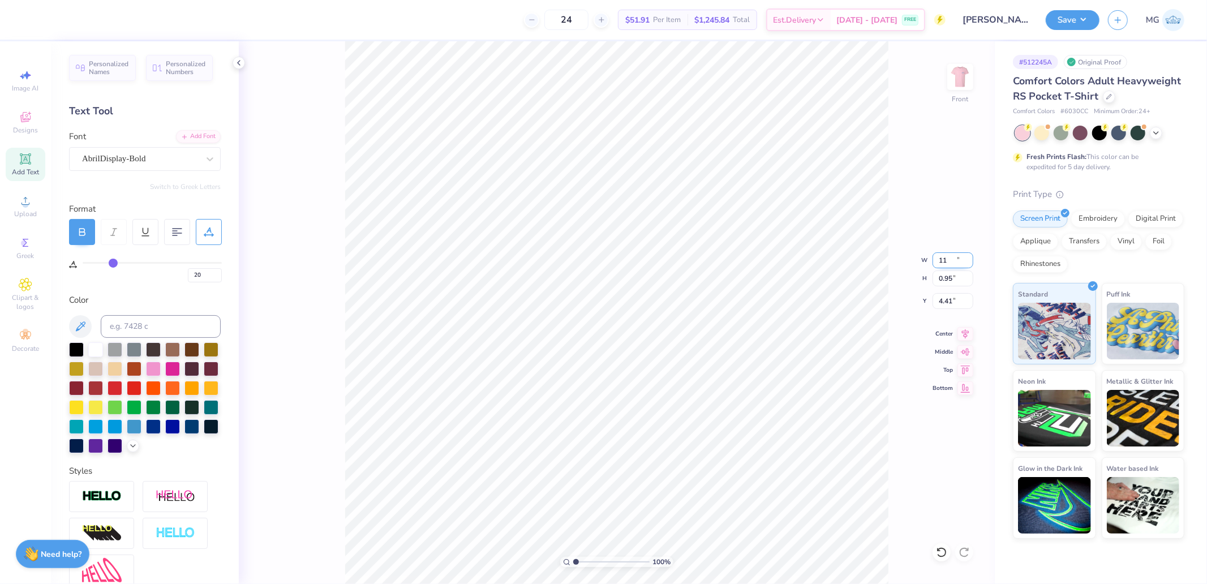
type input "0.95"
type input "4.41"
click at [965, 332] on icon at bounding box center [966, 332] width 16 height 14
type input "0"
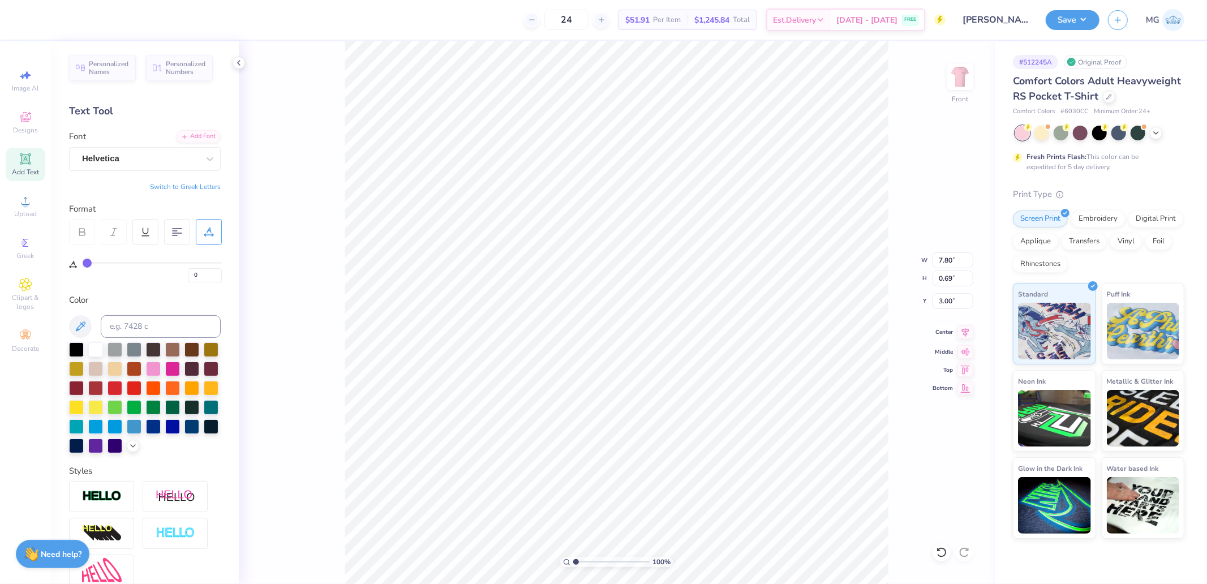
click at [964, 333] on icon at bounding box center [966, 332] width 16 height 14
click at [970, 333] on icon at bounding box center [966, 332] width 16 height 14
click at [952, 256] on input "11.00" at bounding box center [953, 260] width 41 height 16
click at [1064, 19] on button "Save" at bounding box center [1073, 18] width 54 height 20
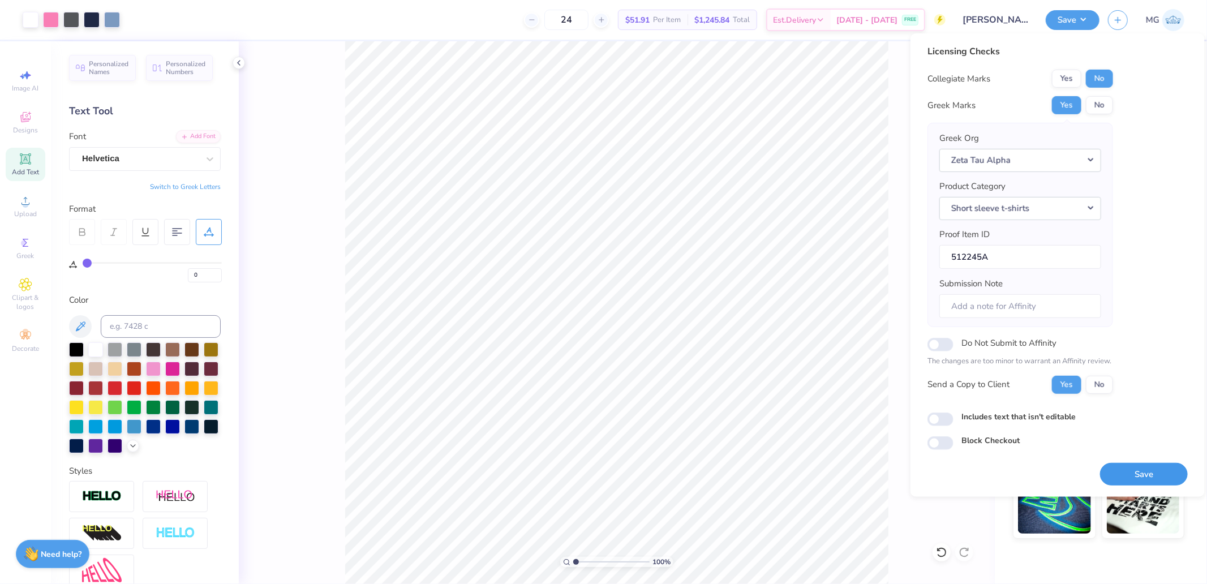
click at [1139, 476] on button "Save" at bounding box center [1144, 473] width 88 height 23
